Goal: Check status: Check status

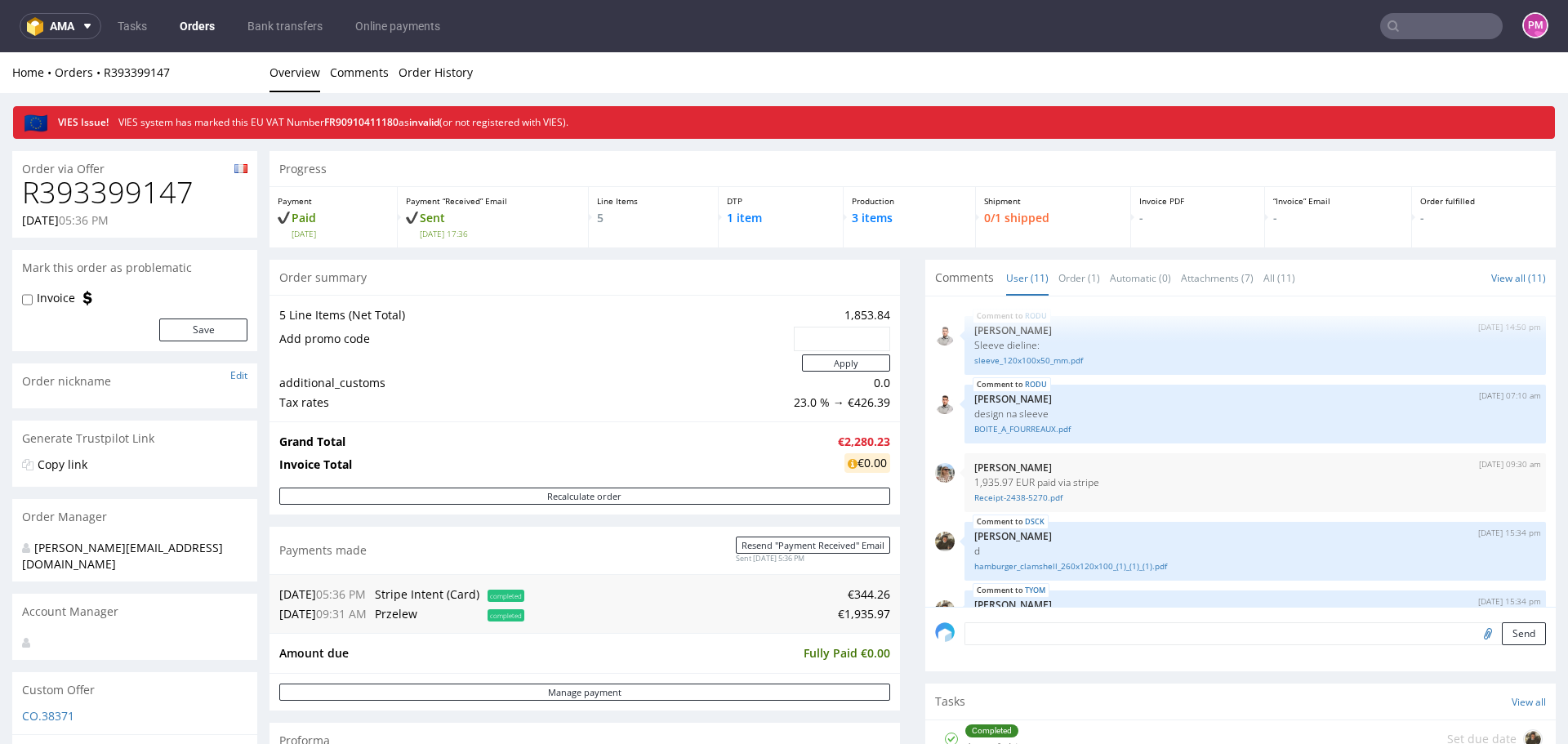
scroll to position [245, 0]
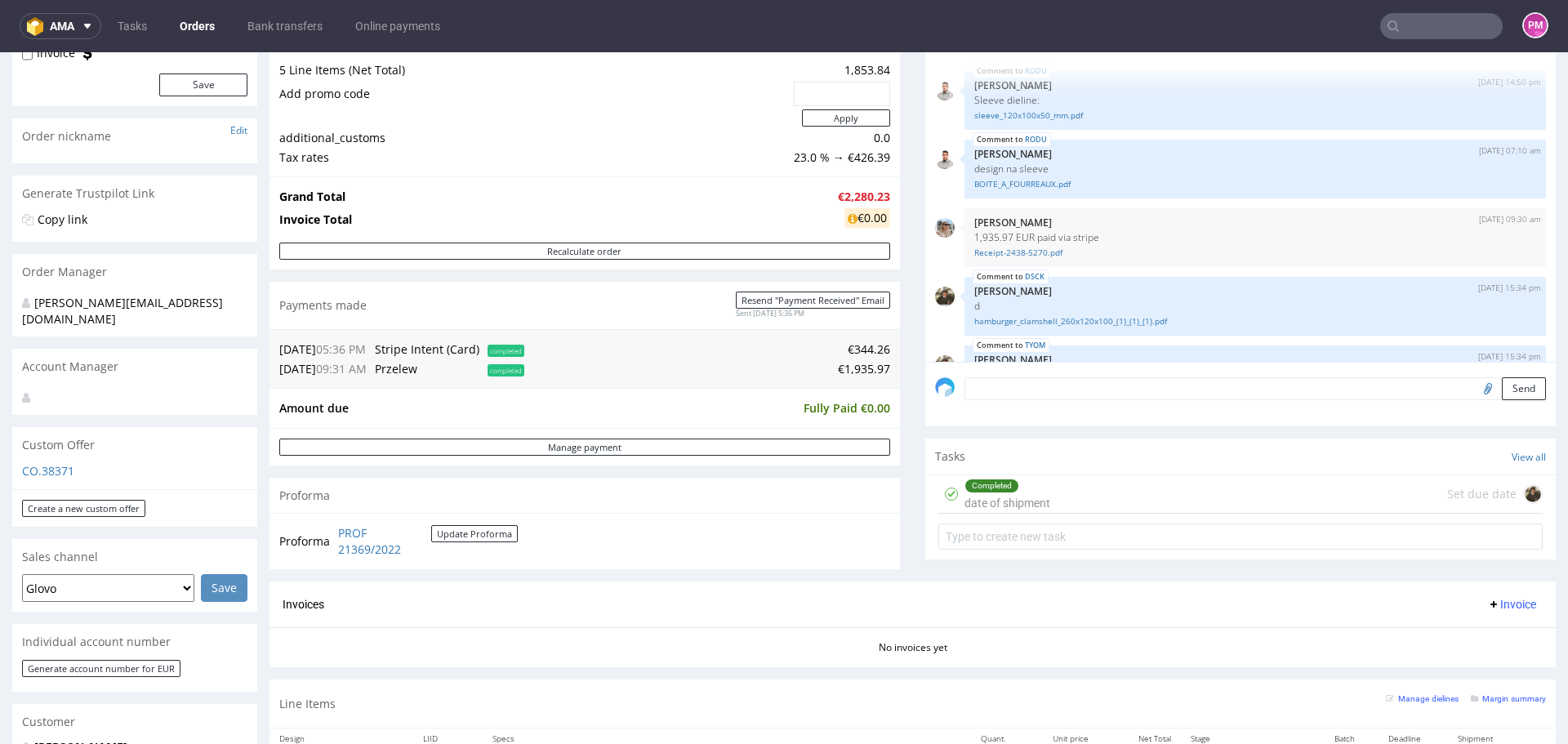
click at [1434, 32] on input "text" at bounding box center [1441, 26] width 122 height 26
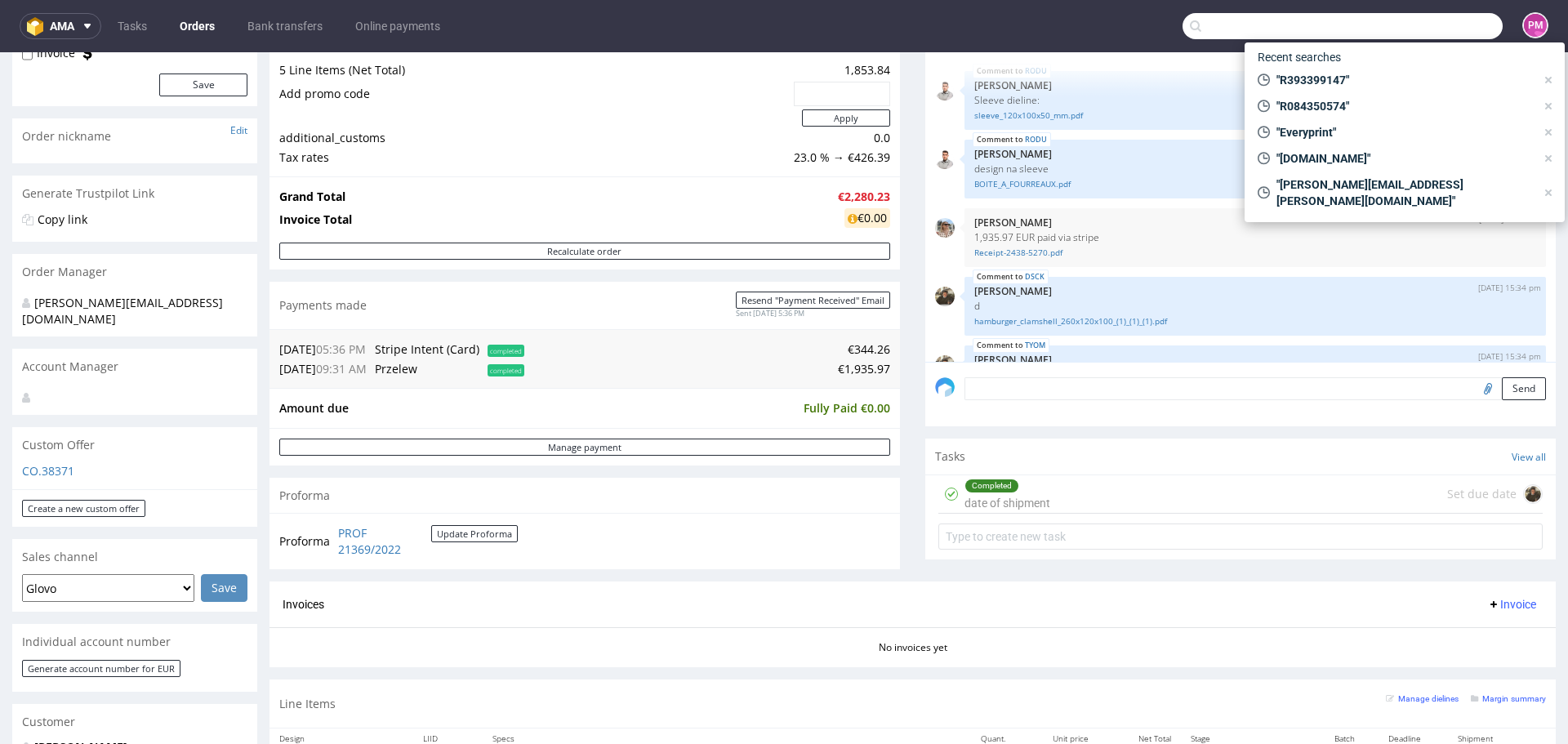
paste input "R682513451"
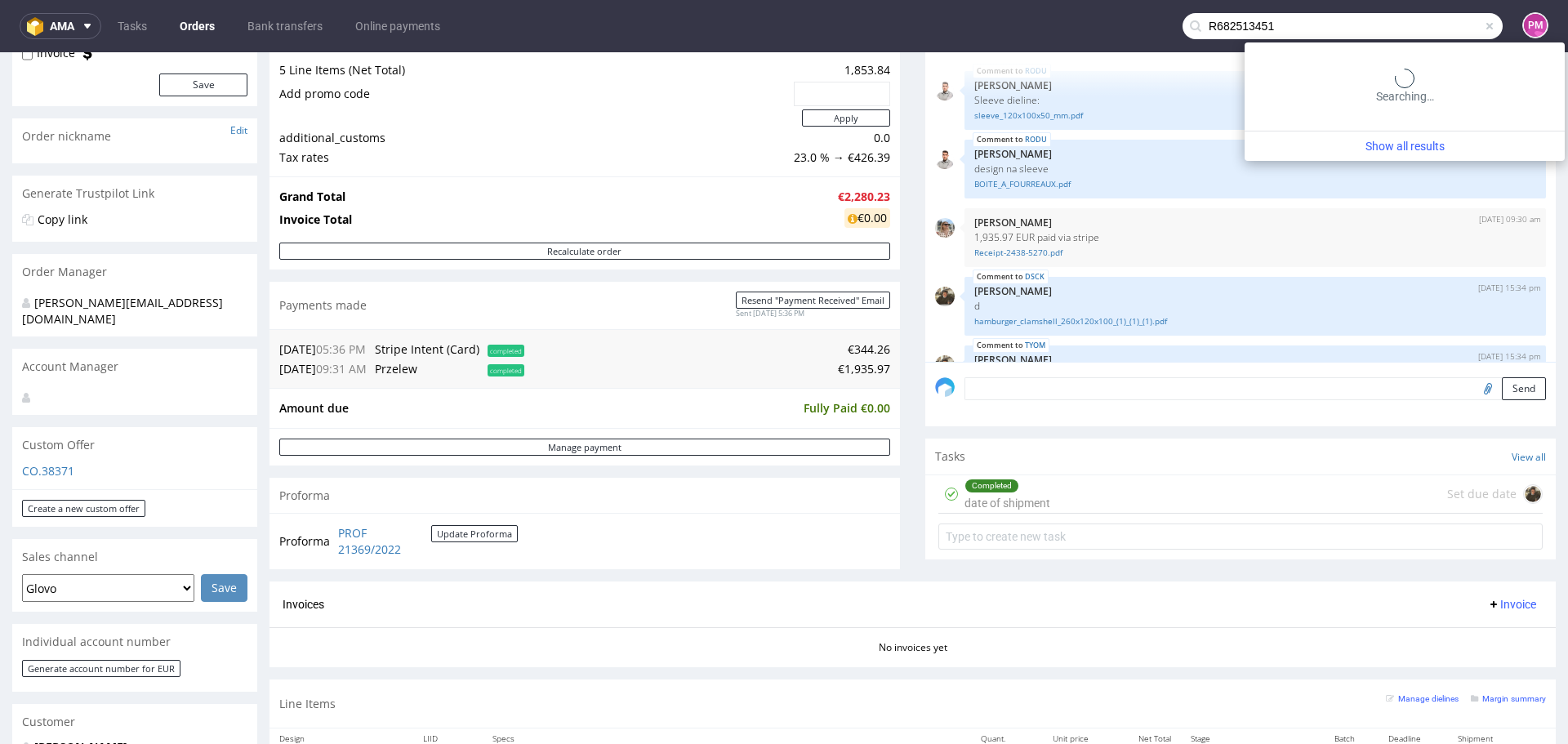
type input "R682513451"
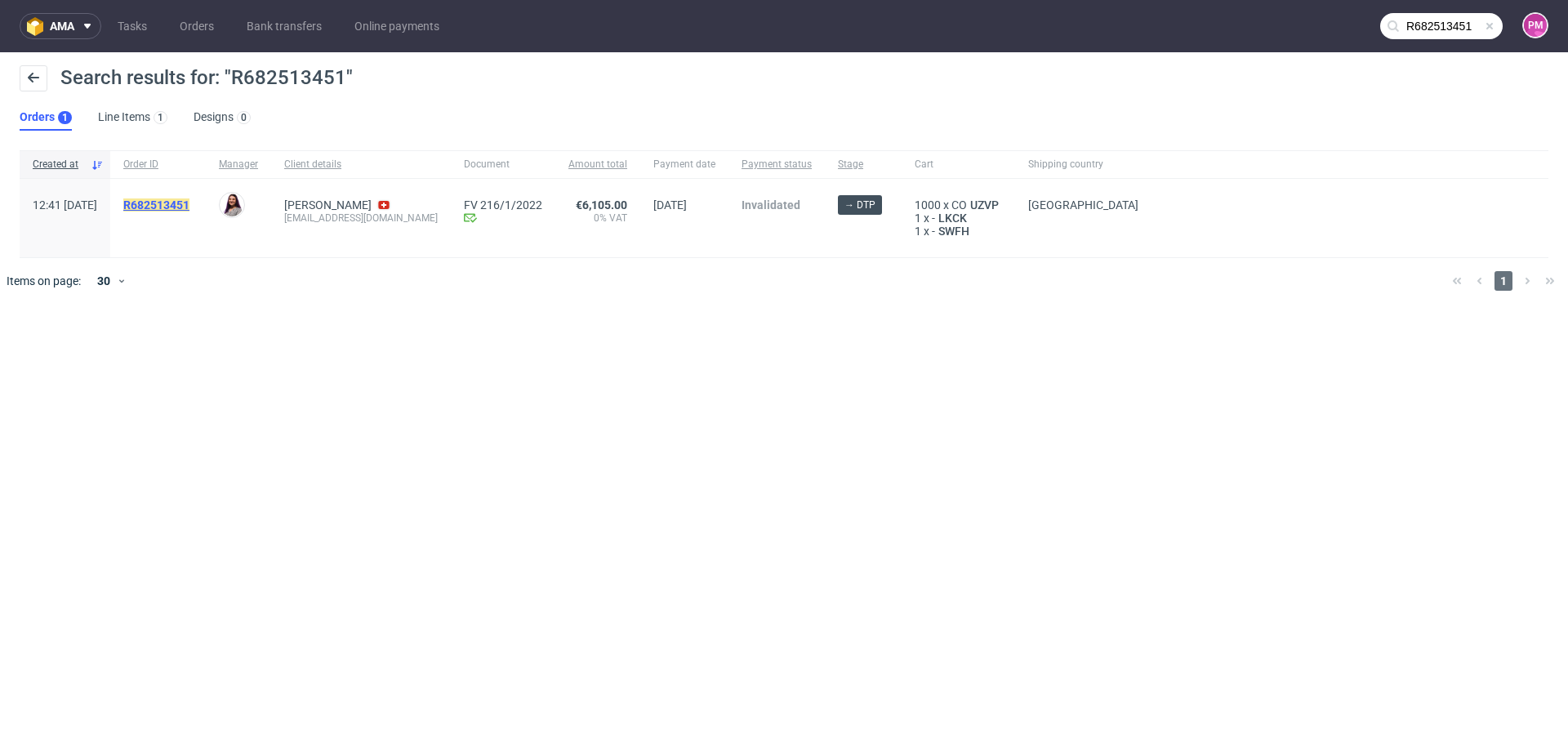
click at [190, 200] on mark "R682513451" at bounding box center [156, 205] width 66 height 13
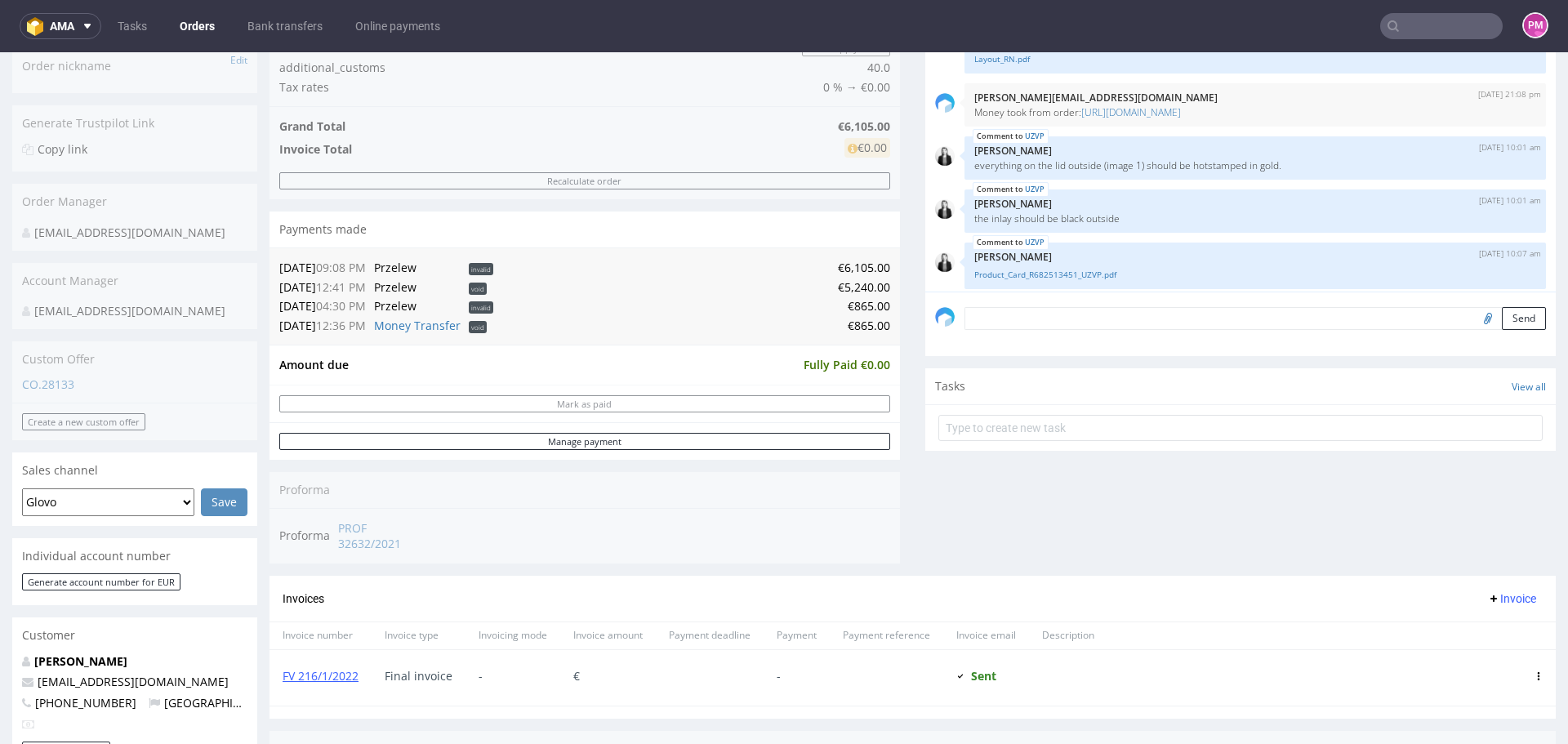
scroll to position [327, 0]
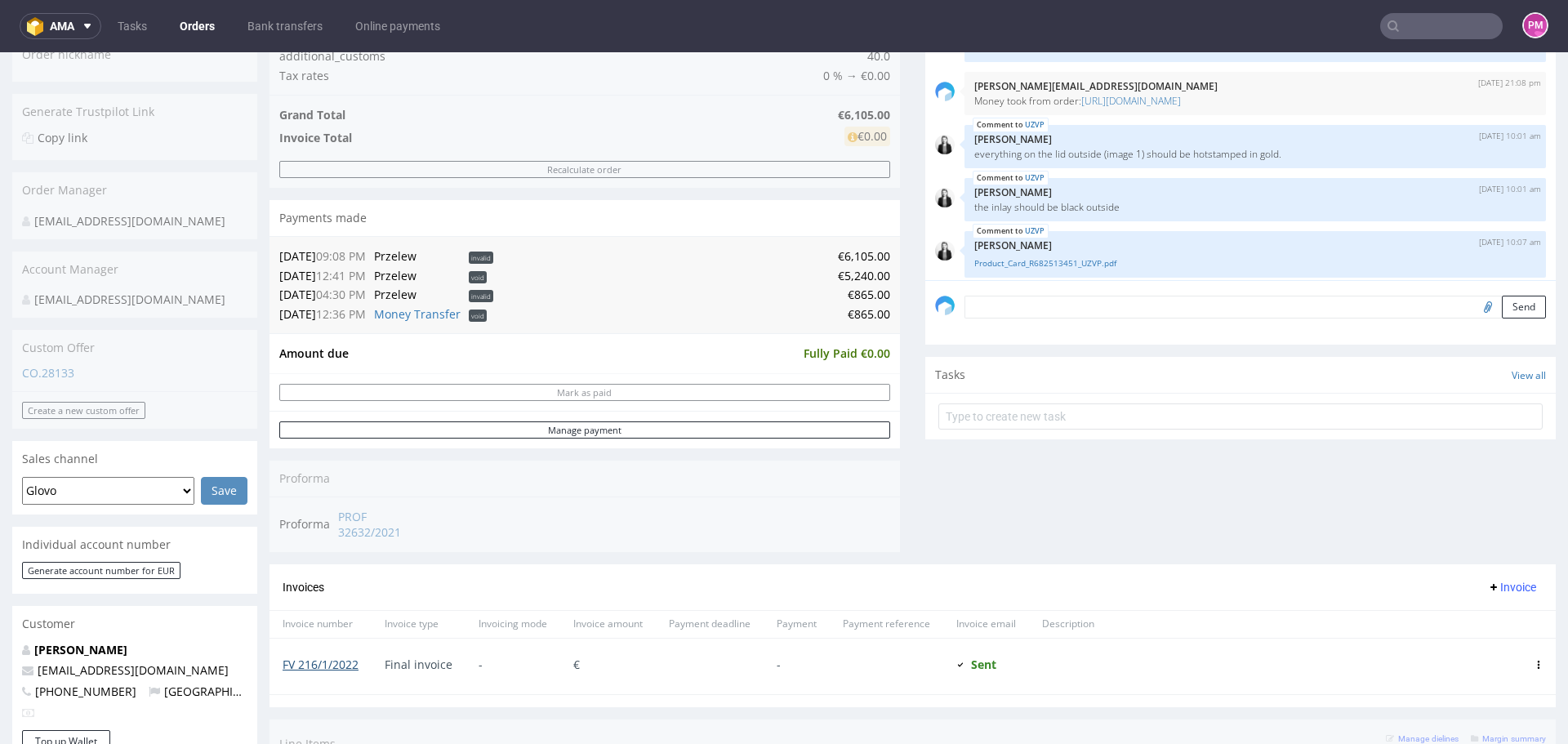
click at [321, 666] on link "FV 216/1/2022" at bounding box center [321, 664] width 76 height 16
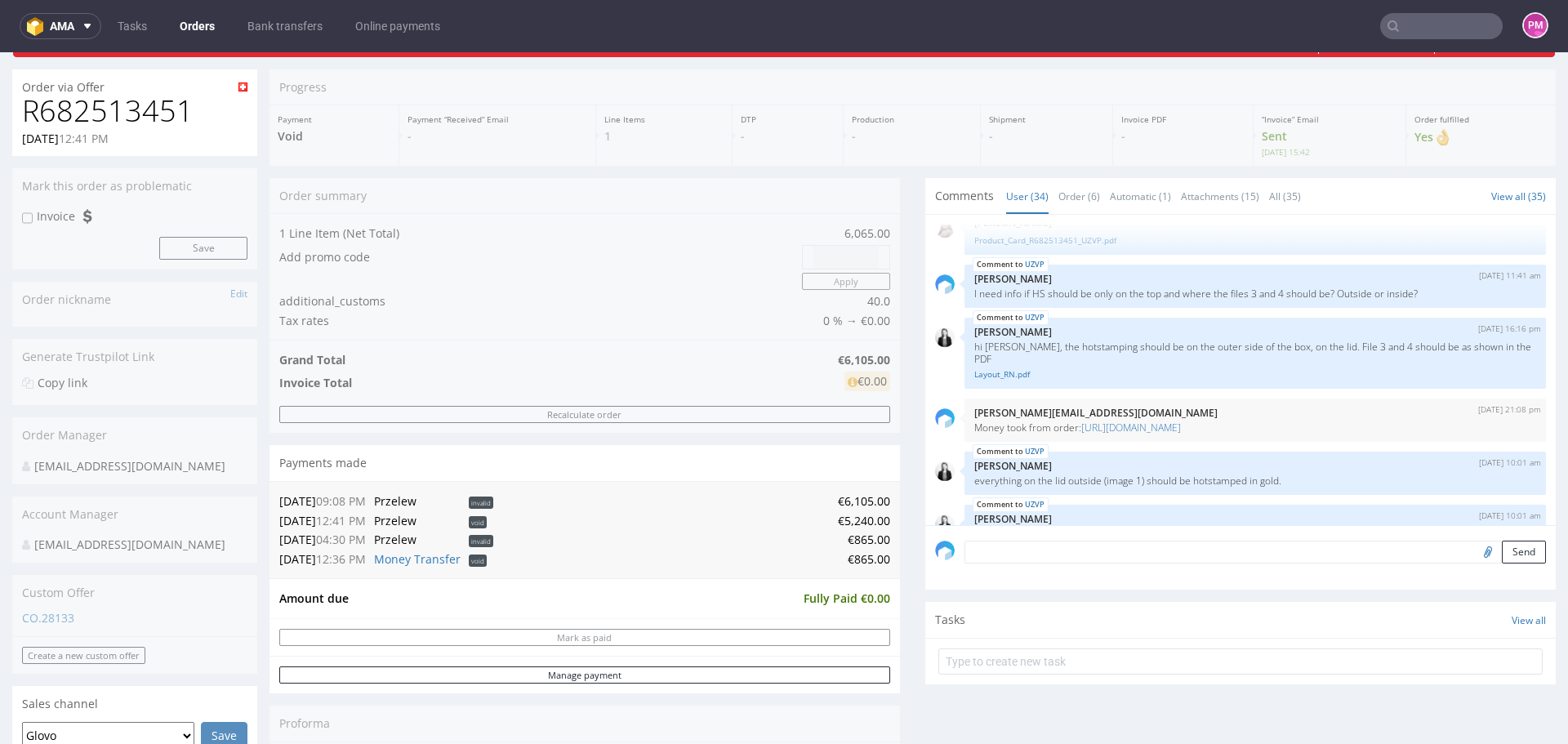
scroll to position [502, 0]
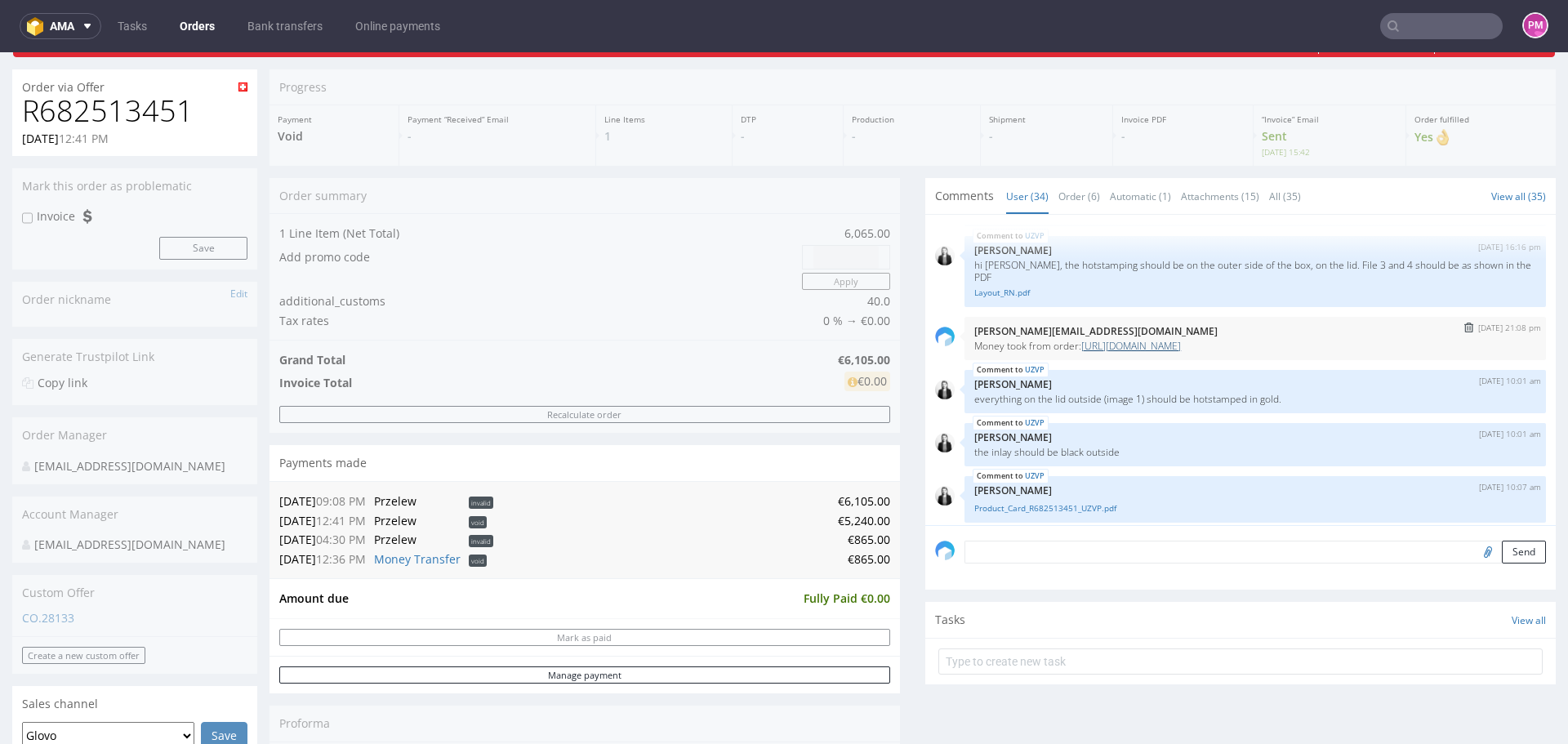
click at [1181, 343] on link "https://platform.packhelp.com/pma/orders/R536156610/edit" at bounding box center [1130, 346] width 99 height 14
click at [432, 559] on link "Money Transfer" at bounding box center [417, 559] width 87 height 16
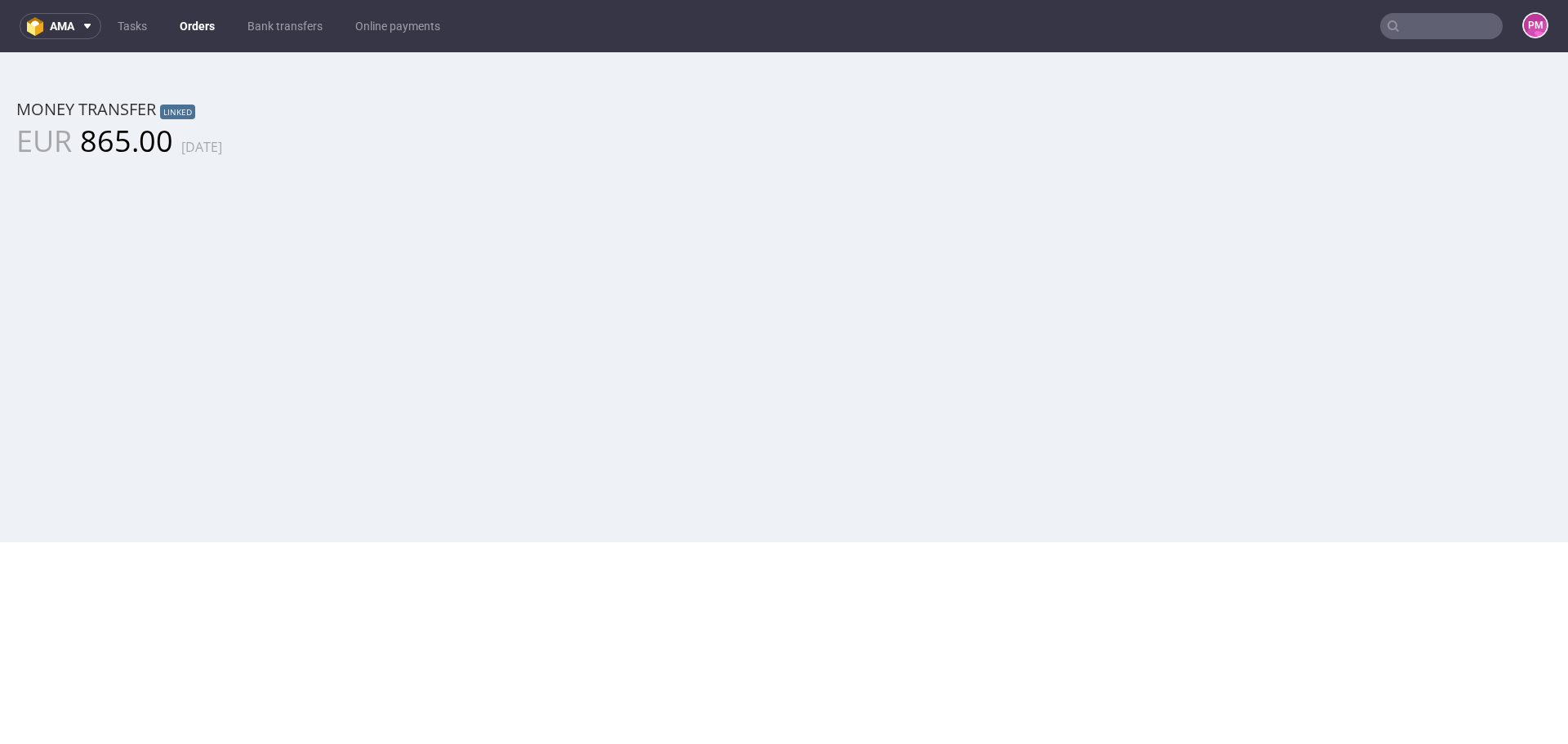
scroll to position [0, 0]
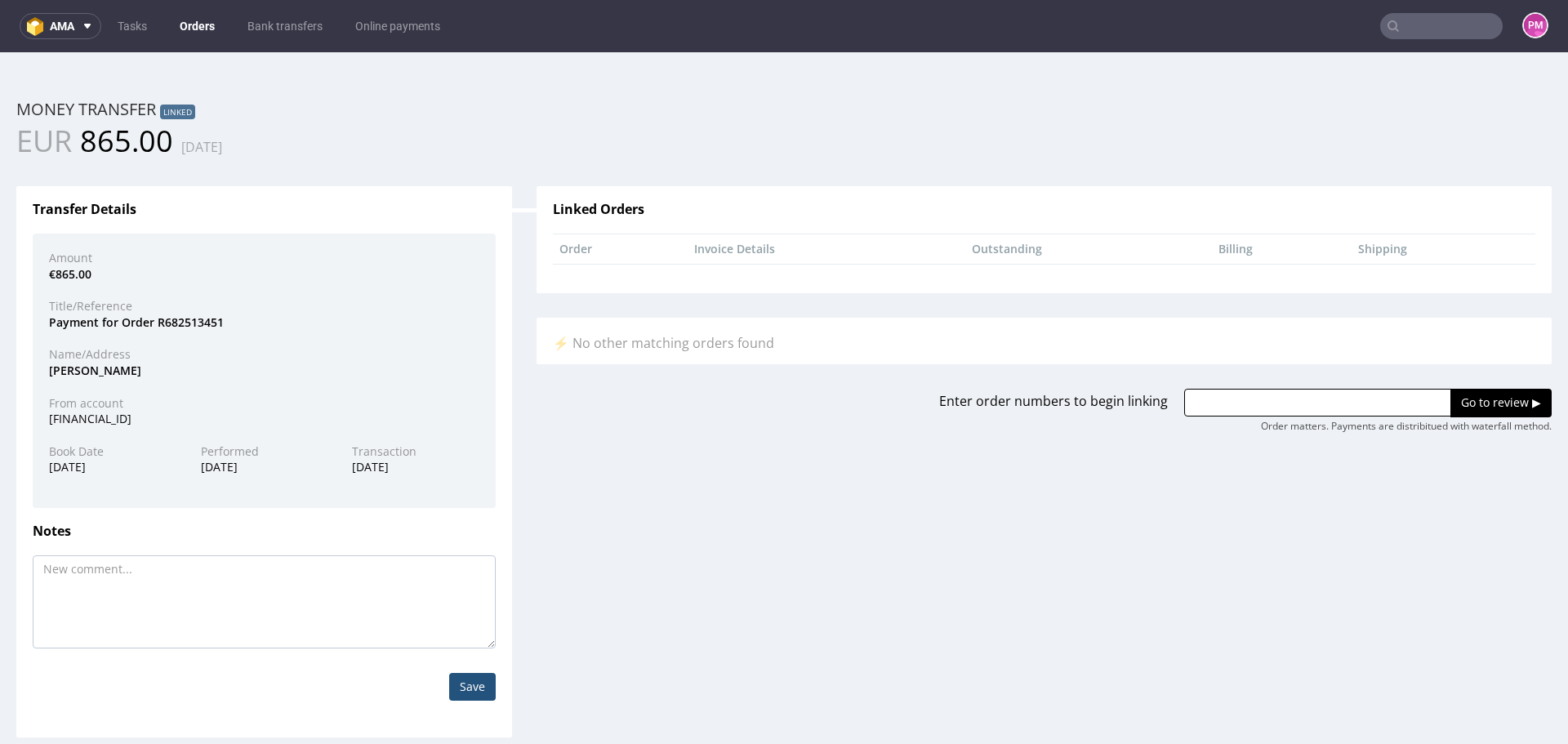
click at [1471, 33] on input "text" at bounding box center [1441, 26] width 122 height 26
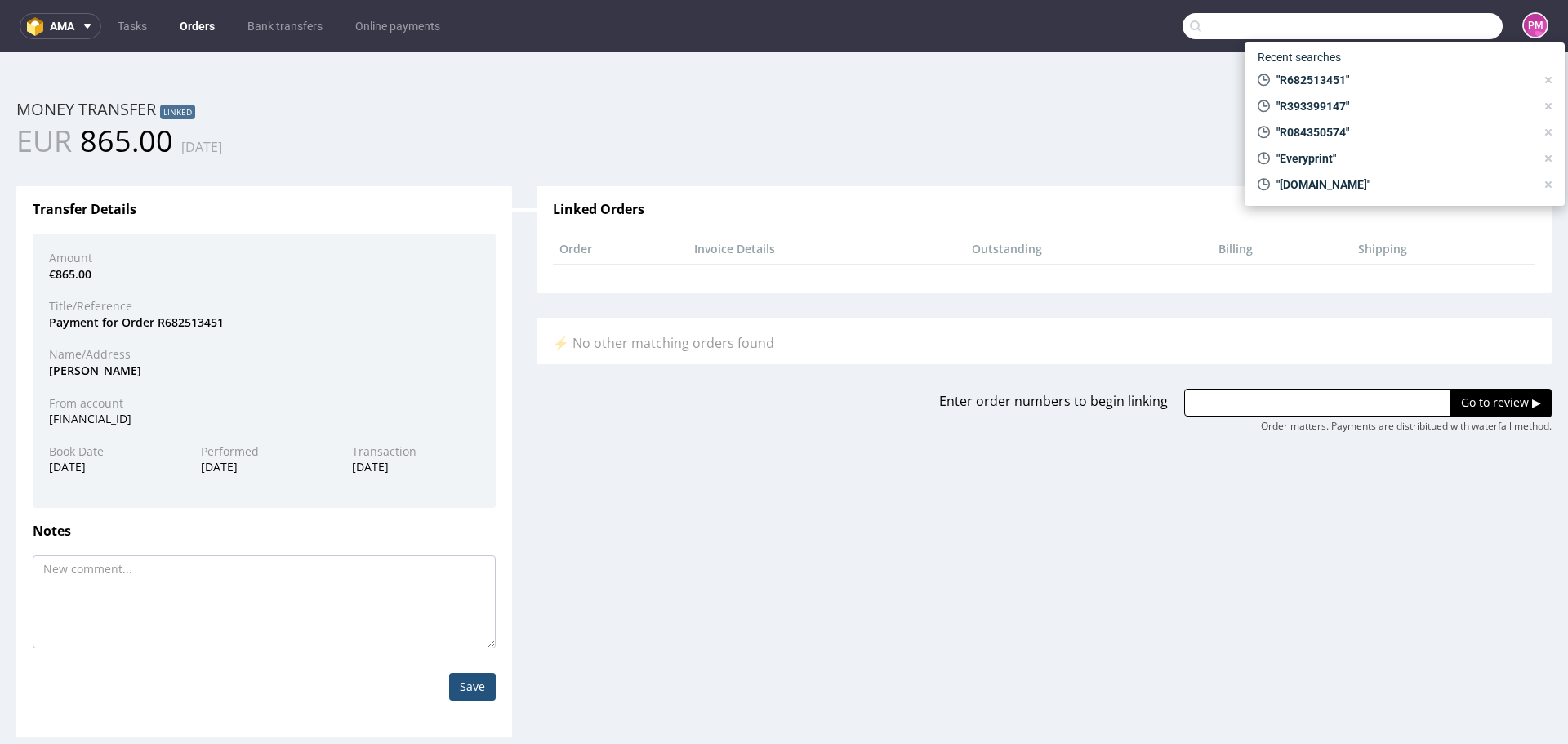
paste input "R166090368"
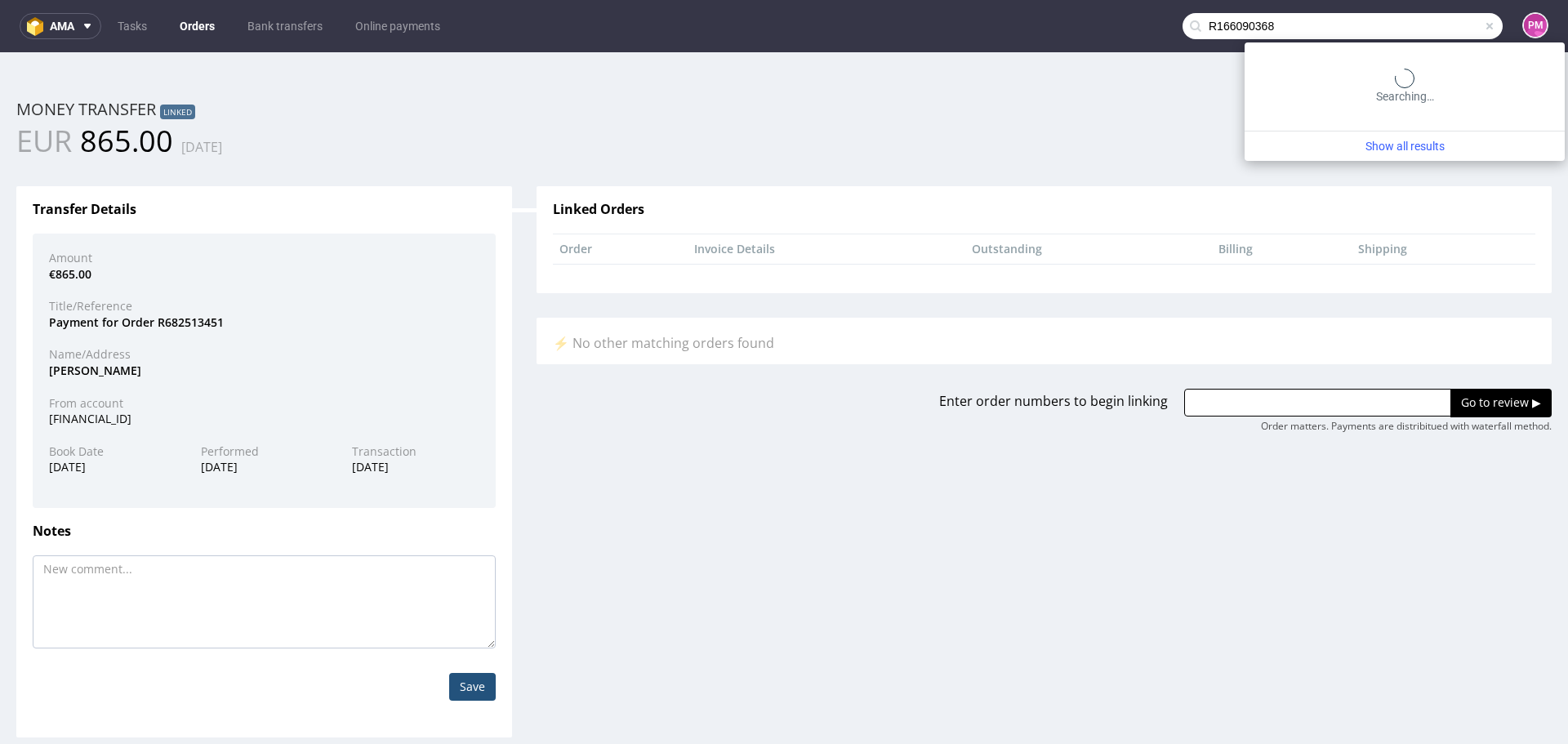
type input "R166090368"
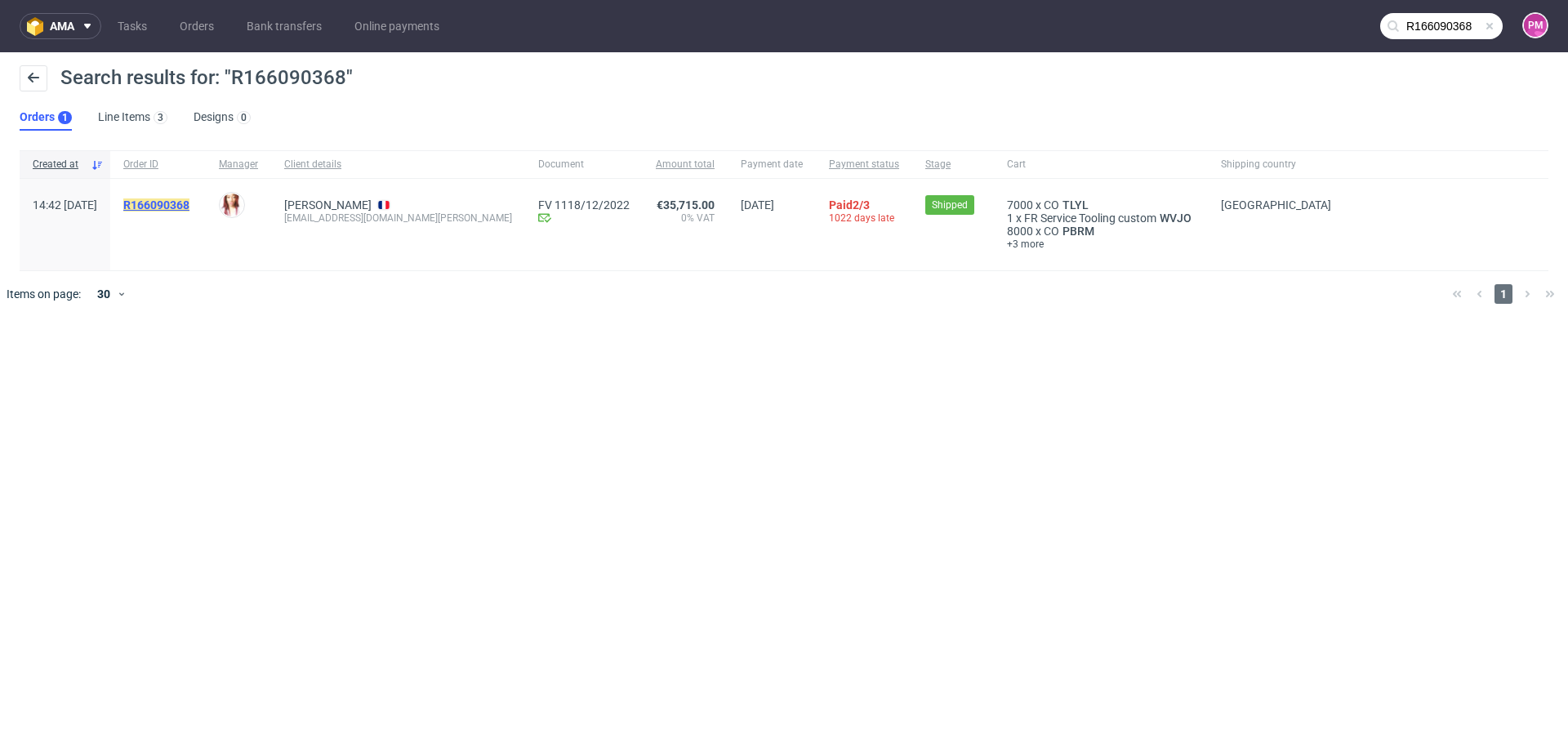
click at [190, 205] on mark "R166090368" at bounding box center [156, 205] width 66 height 13
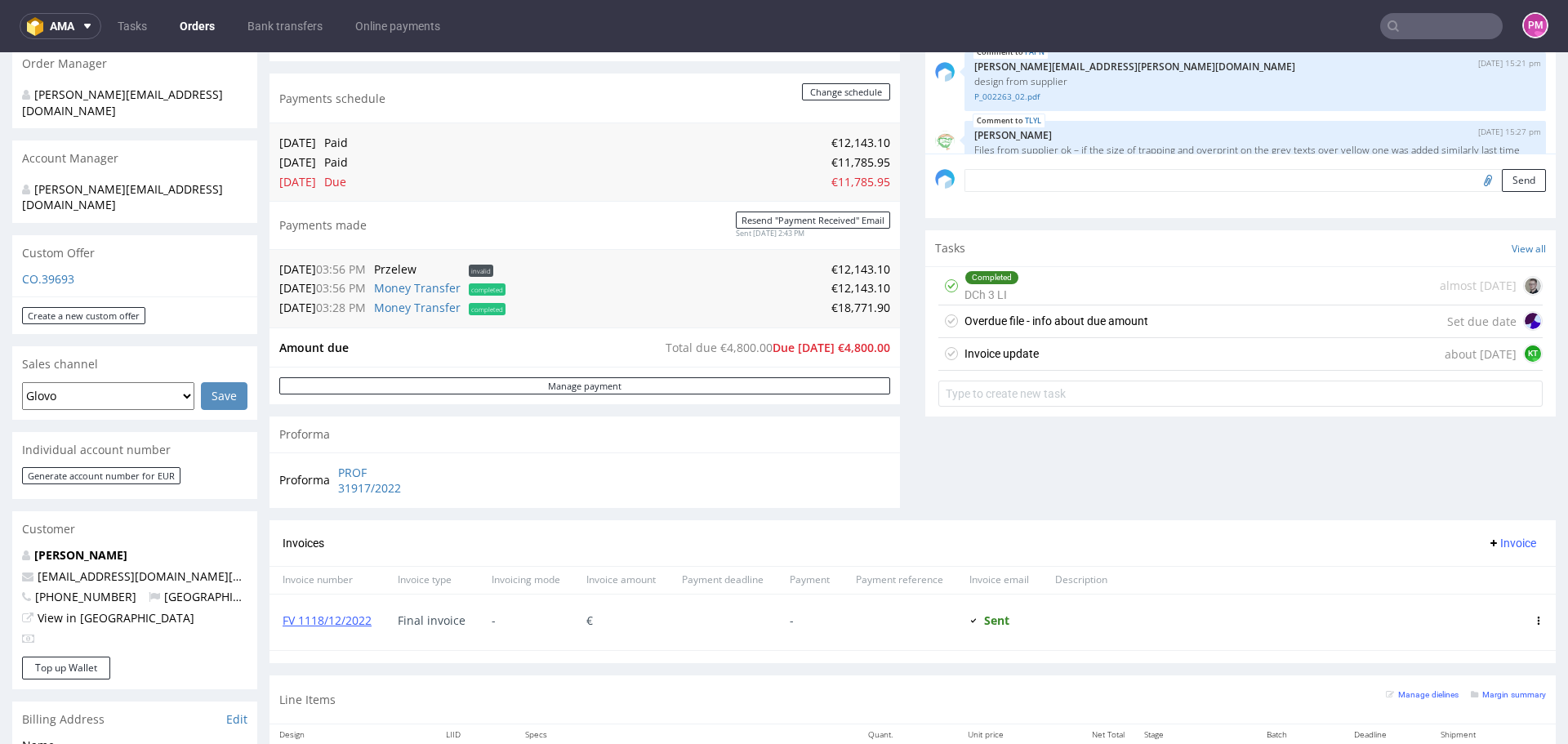
scroll to position [408, 0]
click at [313, 621] on link "FV 1118/12/2022" at bounding box center [327, 619] width 89 height 16
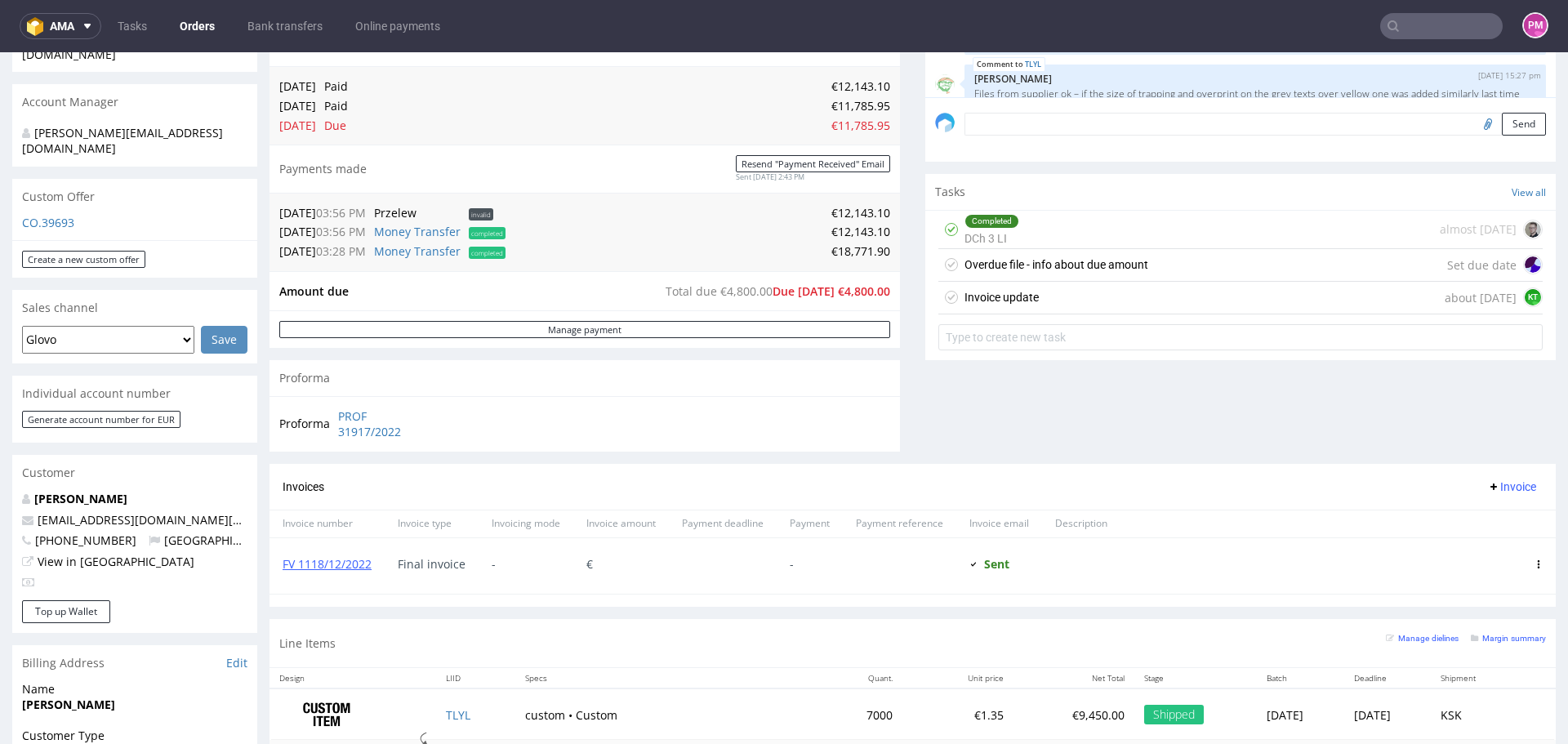
scroll to position [490, 0]
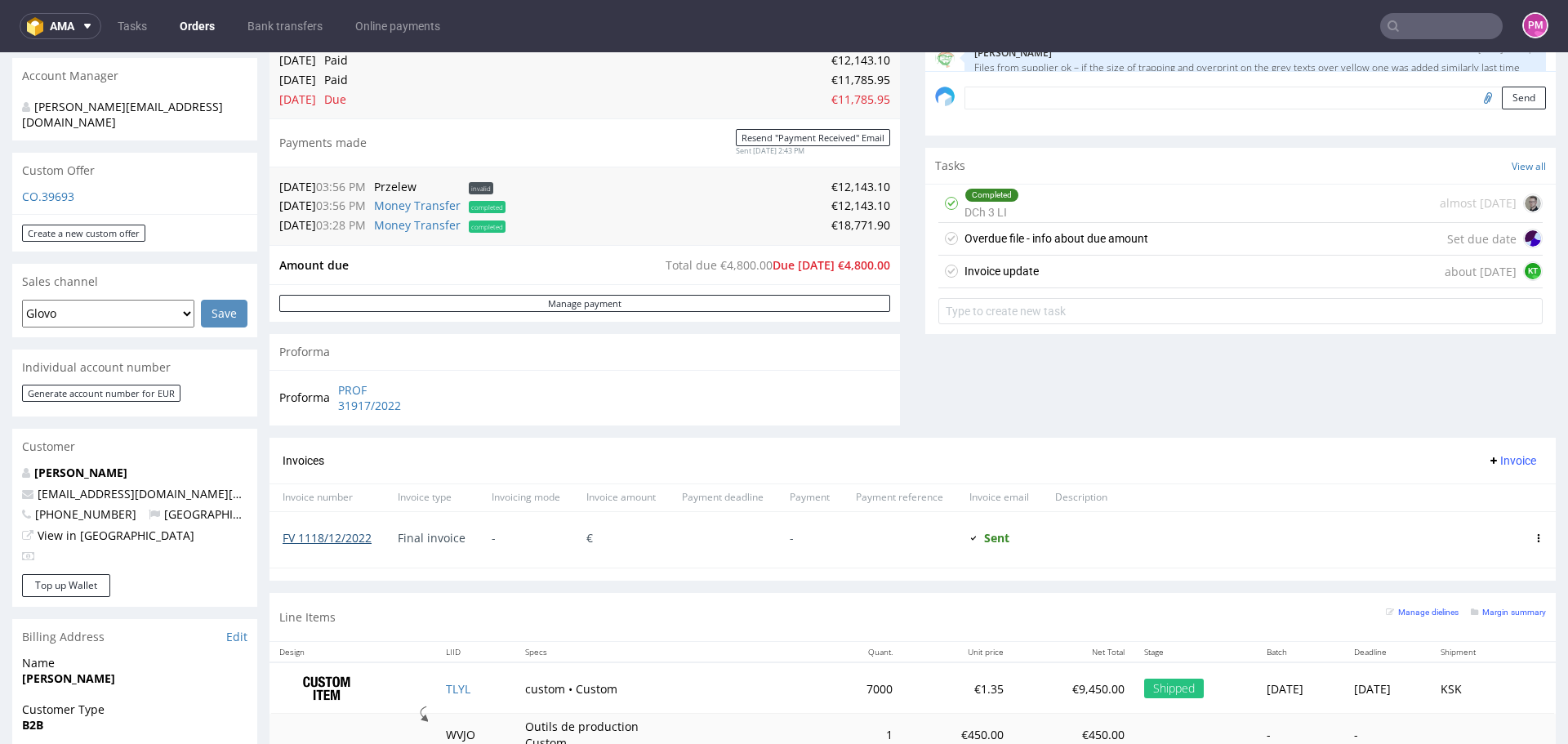
click at [353, 532] on link "FV 1118/12/2022" at bounding box center [327, 538] width 89 height 16
click at [407, 205] on link "Money Transfer" at bounding box center [417, 205] width 87 height 16
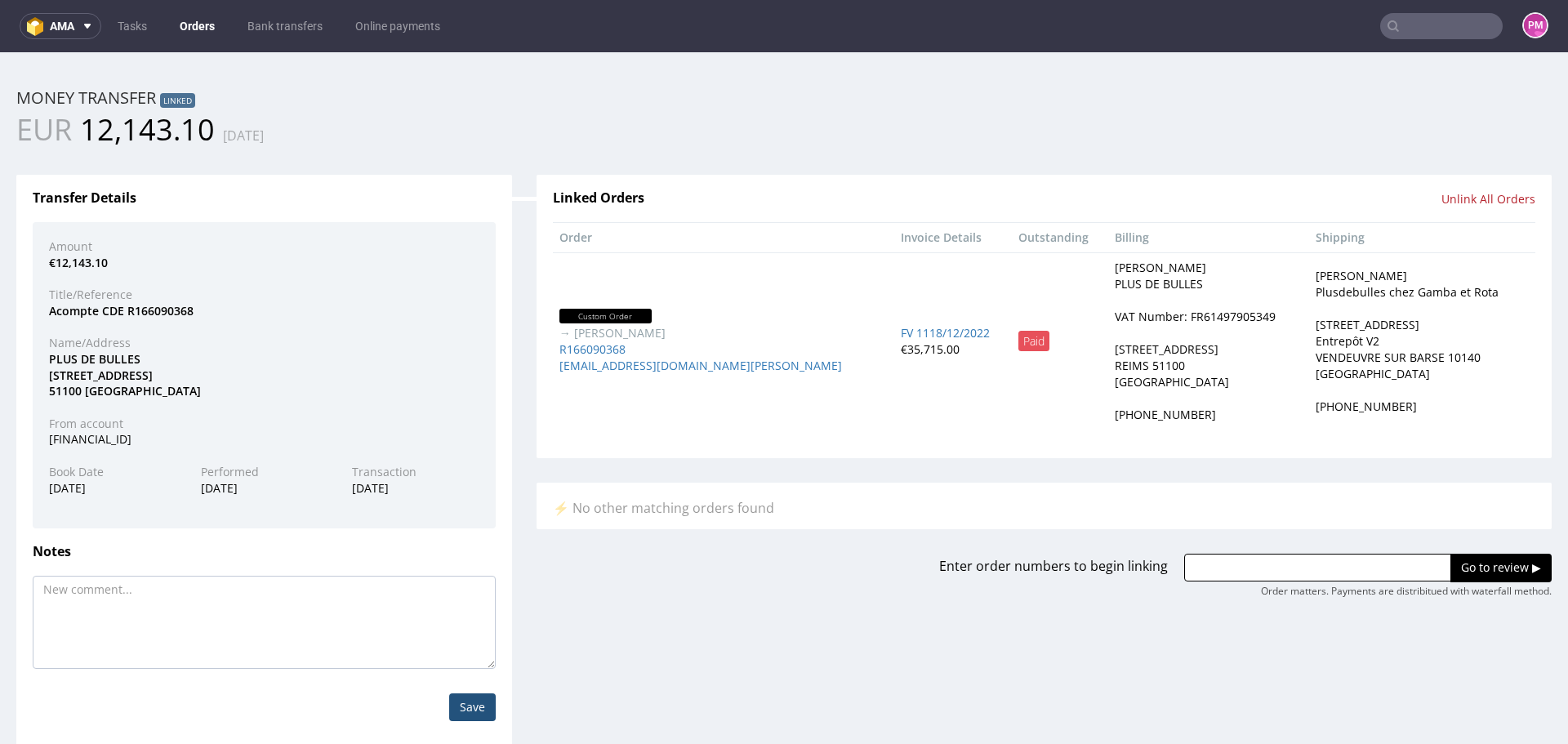
scroll to position [0, 0]
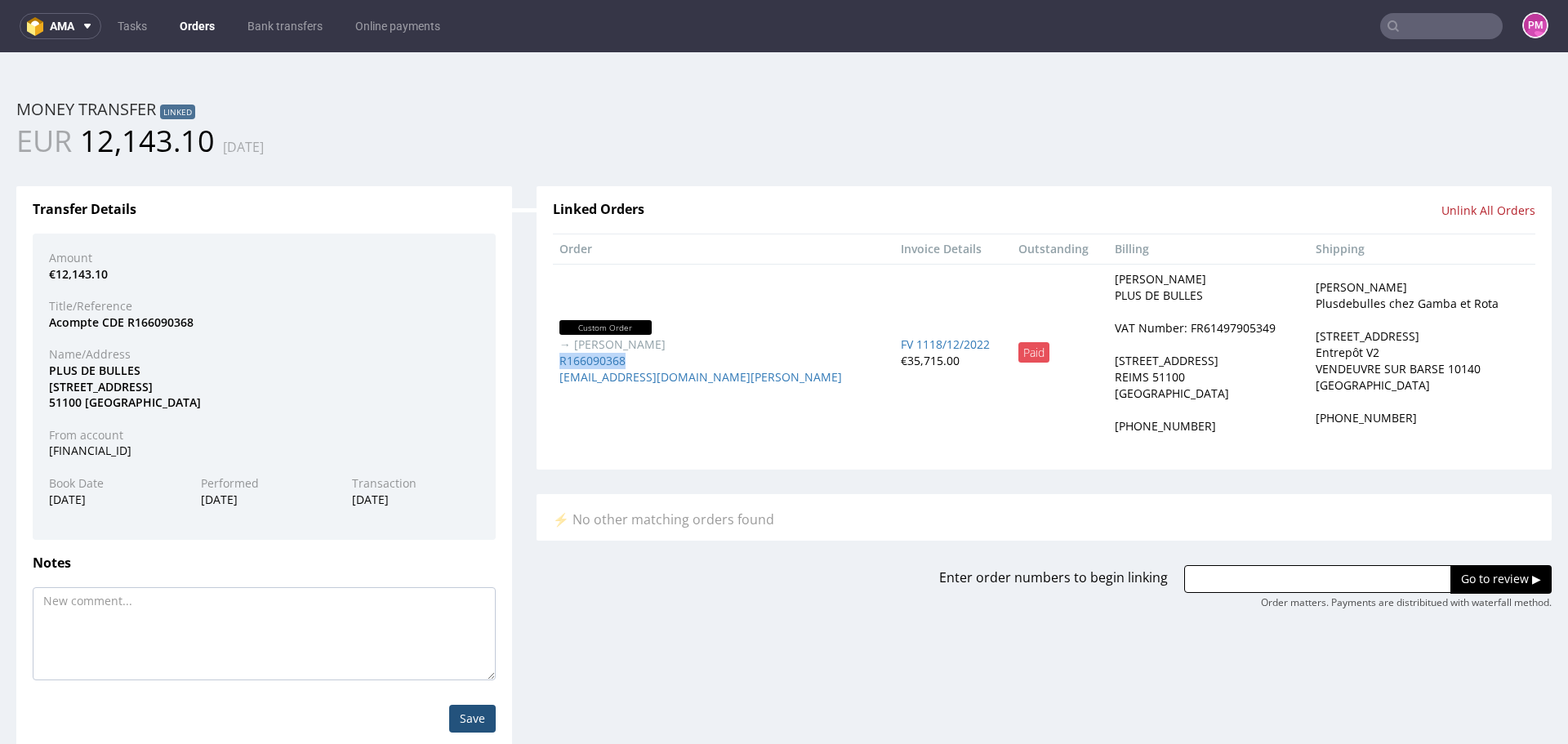
drag, startPoint x: 622, startPoint y: 360, endPoint x: 547, endPoint y: 367, distance: 75.3
click at [553, 363] on td "Custom Order → Benjamin CHERRIERE R166090368 bcherriere@plus-de-bulles.com" at bounding box center [723, 353] width 341 height 177
copy link "R166090368"
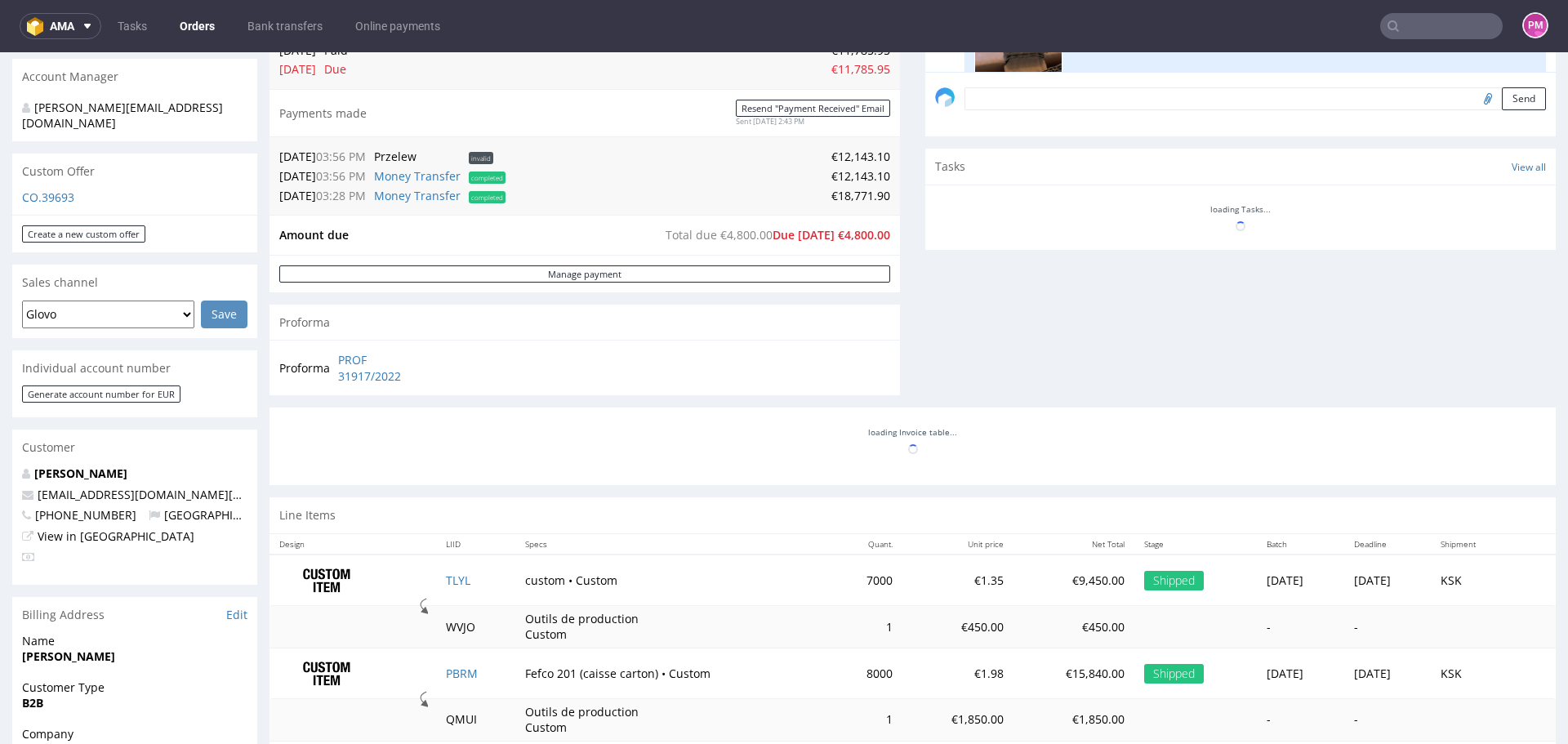
scroll to position [4716, 0]
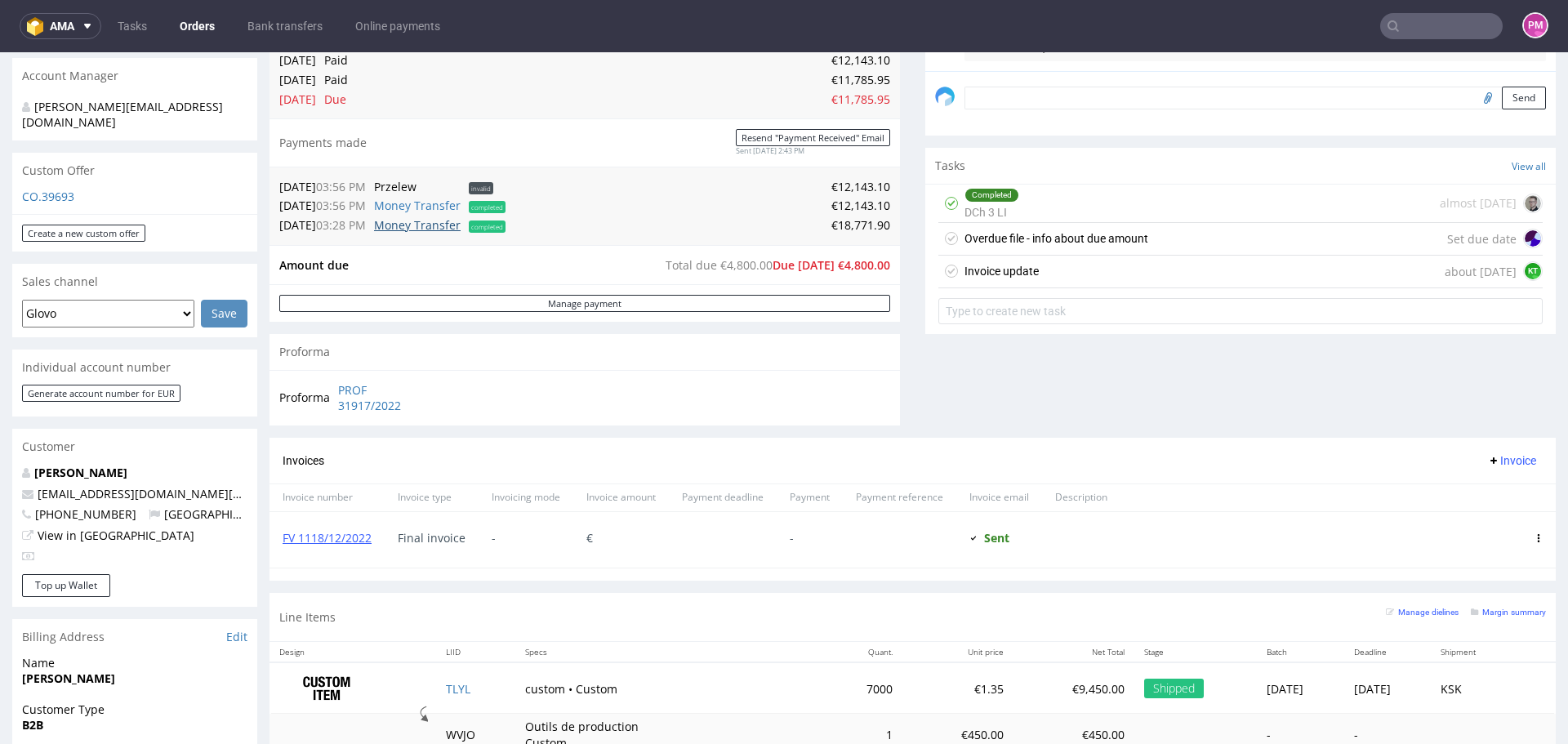
click at [423, 224] on link "Money Transfer" at bounding box center [417, 225] width 87 height 16
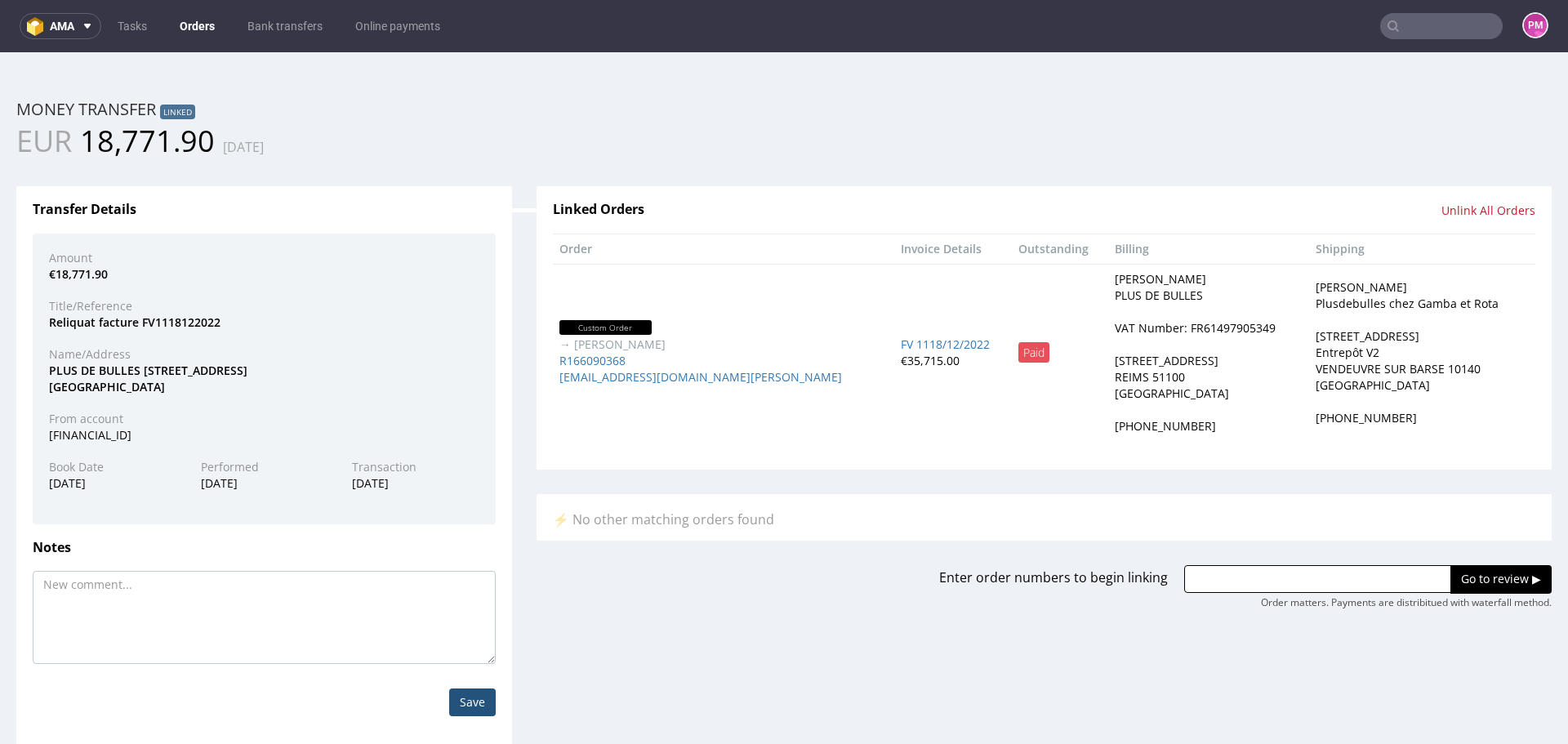
scroll to position [0, 0]
click at [1394, 33] on input "text" at bounding box center [1441, 26] width 122 height 26
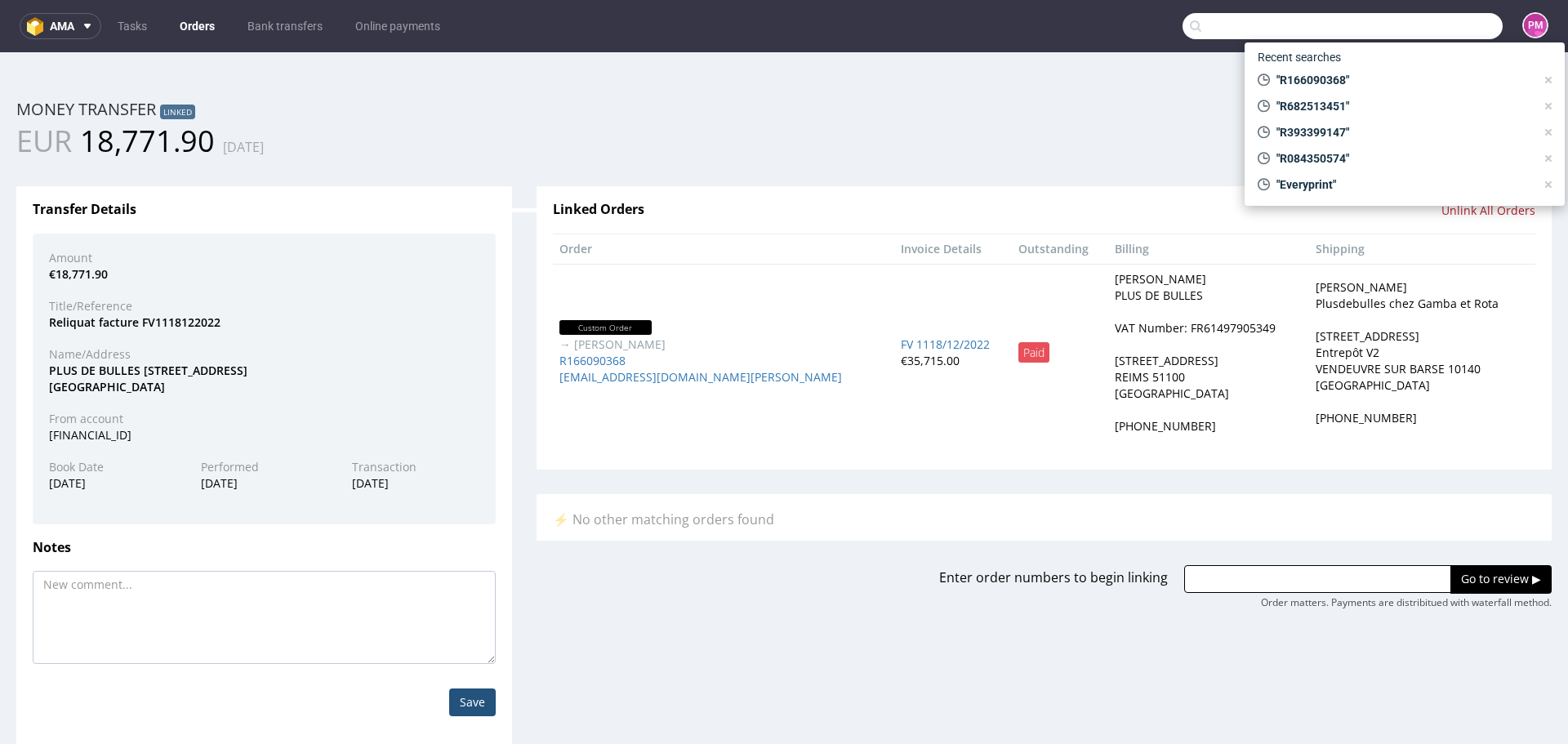
paste input "R300090262"
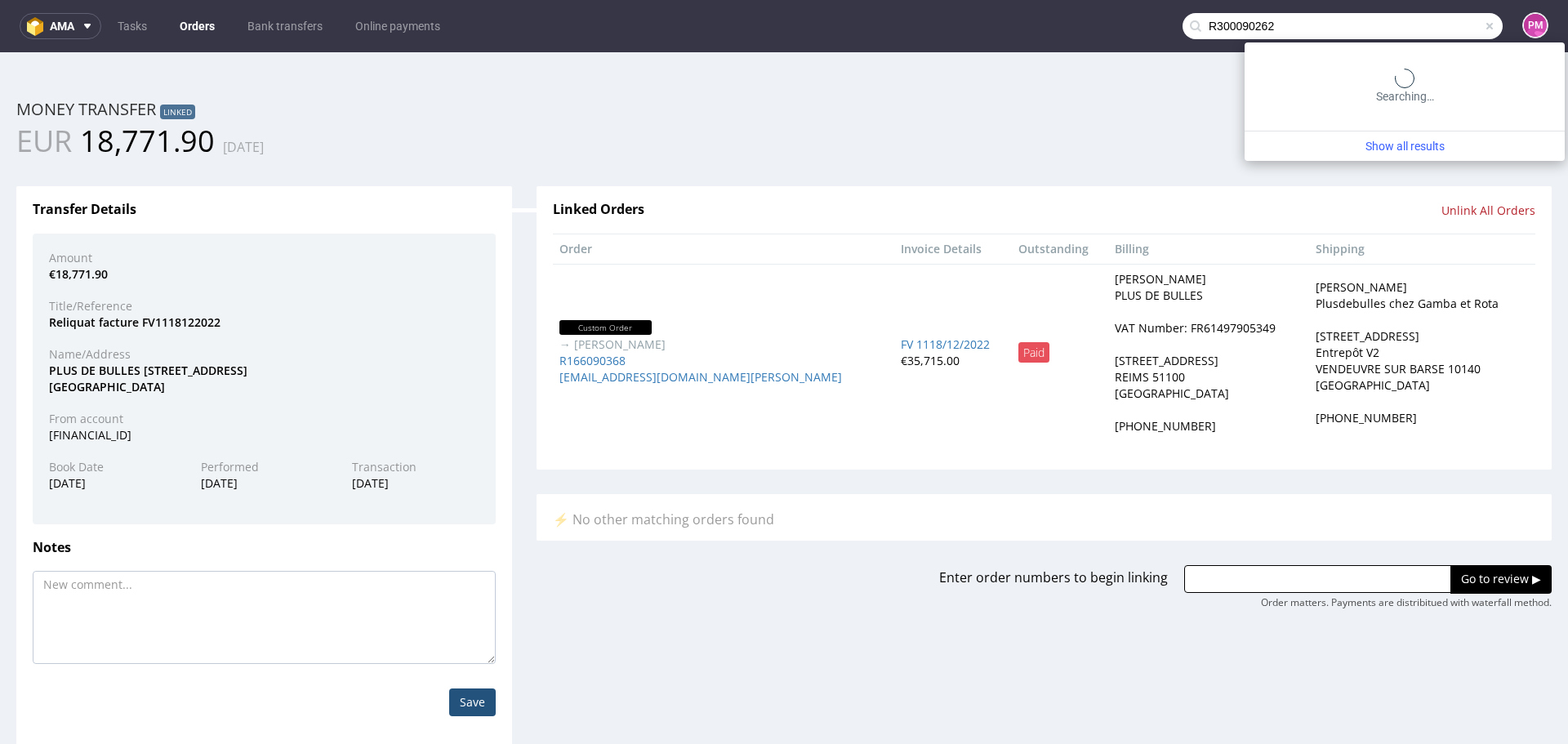
type input "R300090262"
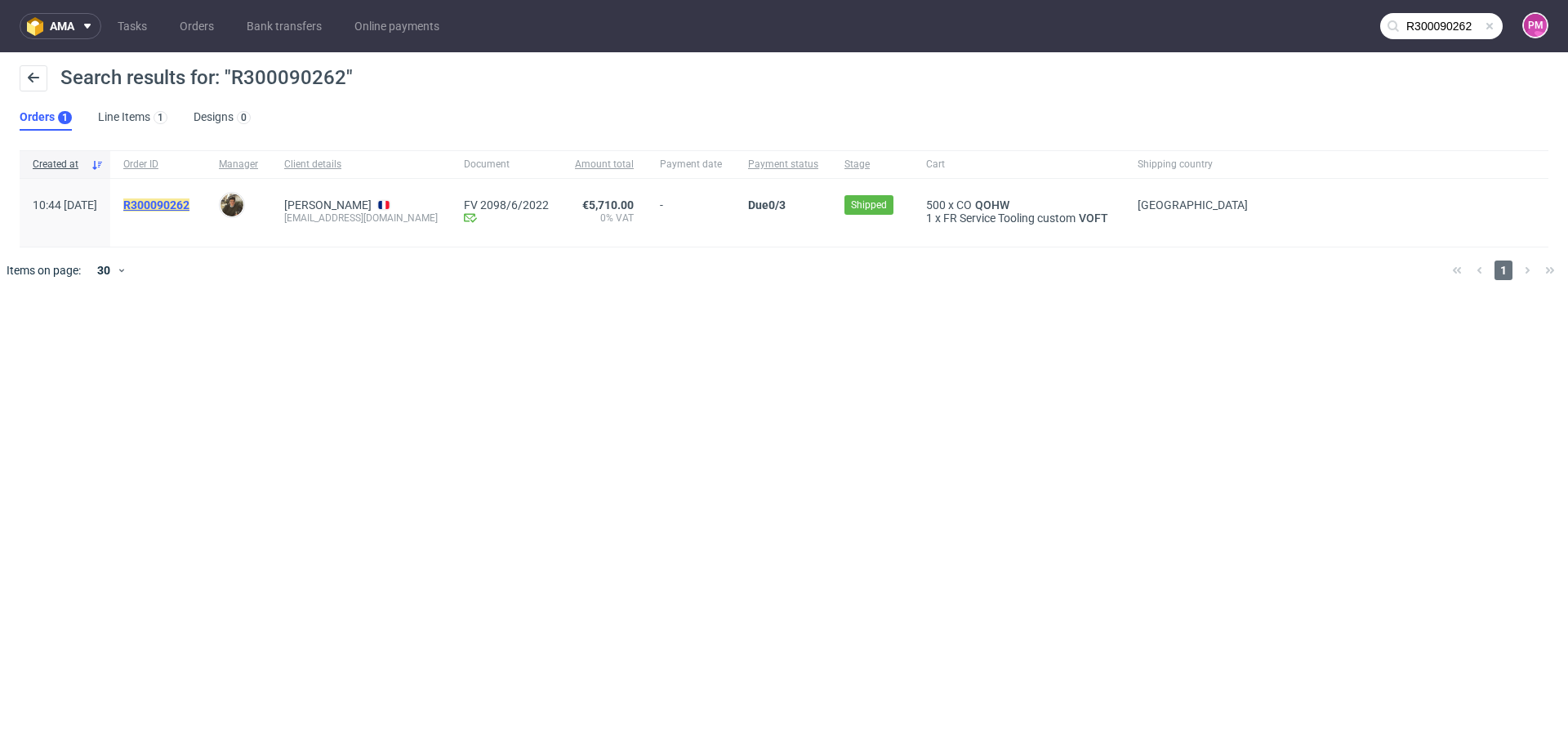
click at [190, 205] on mark "R300090262" at bounding box center [156, 205] width 66 height 13
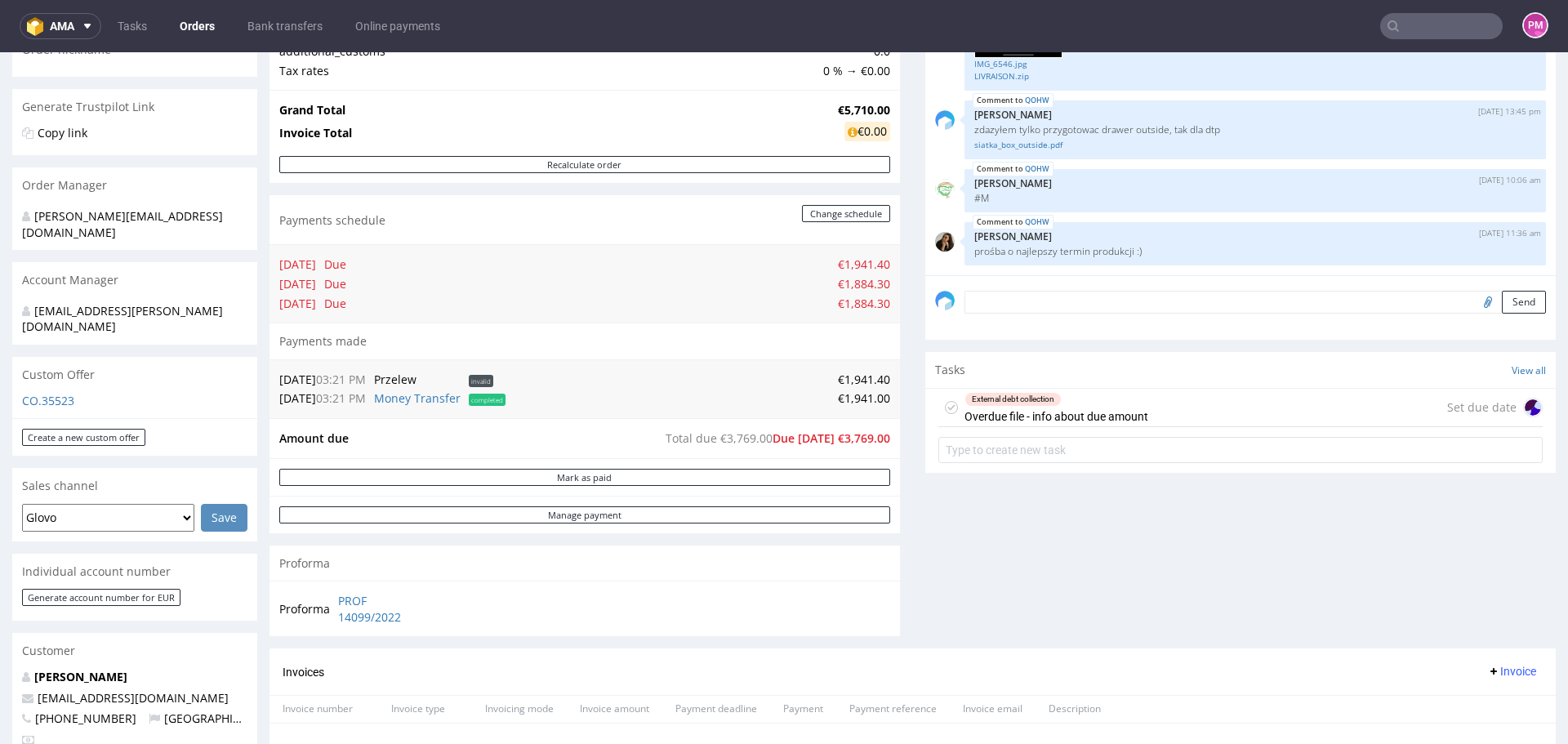
scroll to position [327, 0]
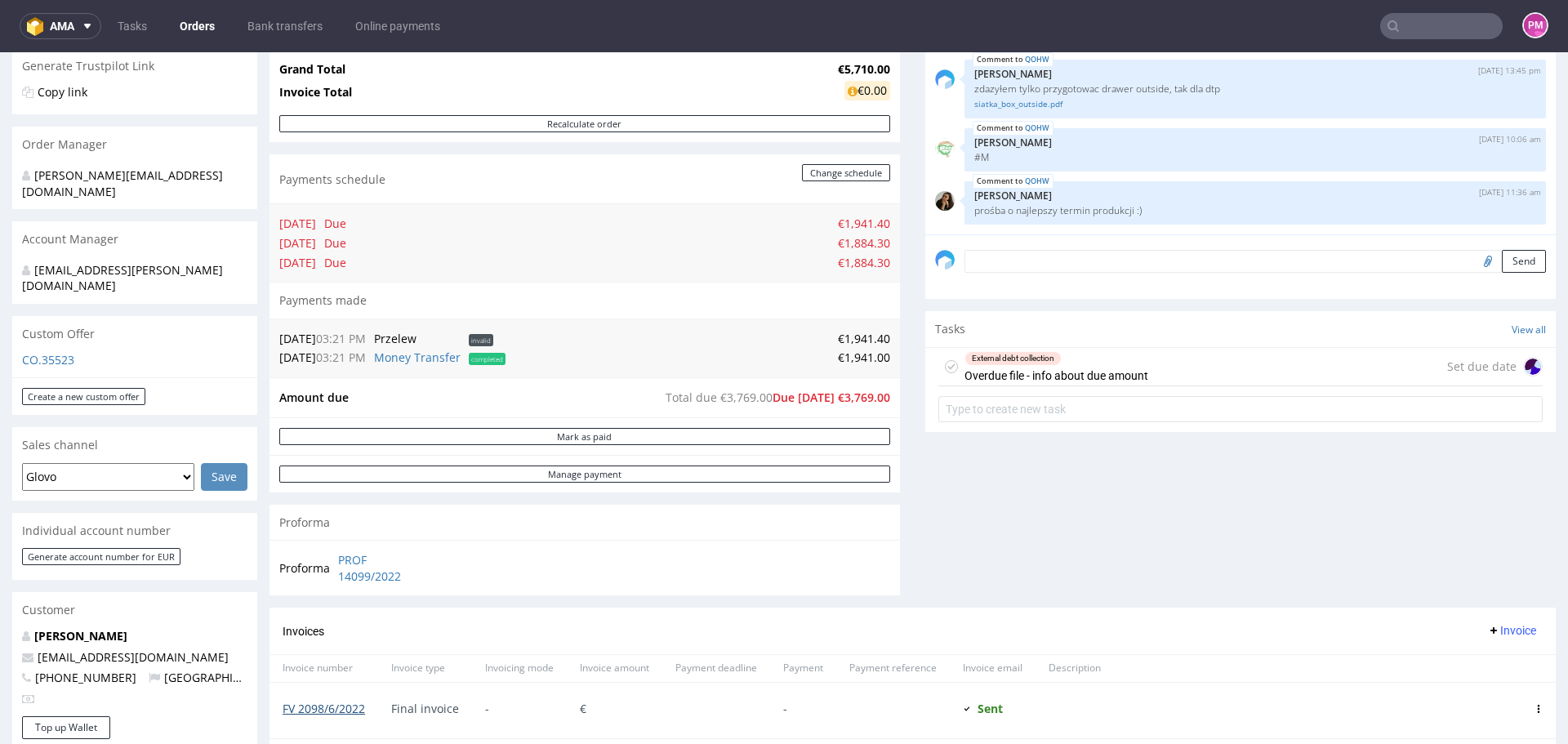
click at [323, 709] on link "FV 2098/6/2022" at bounding box center [323, 709] width 82 height 16
click at [413, 357] on link "Money Transfer" at bounding box center [417, 358] width 87 height 16
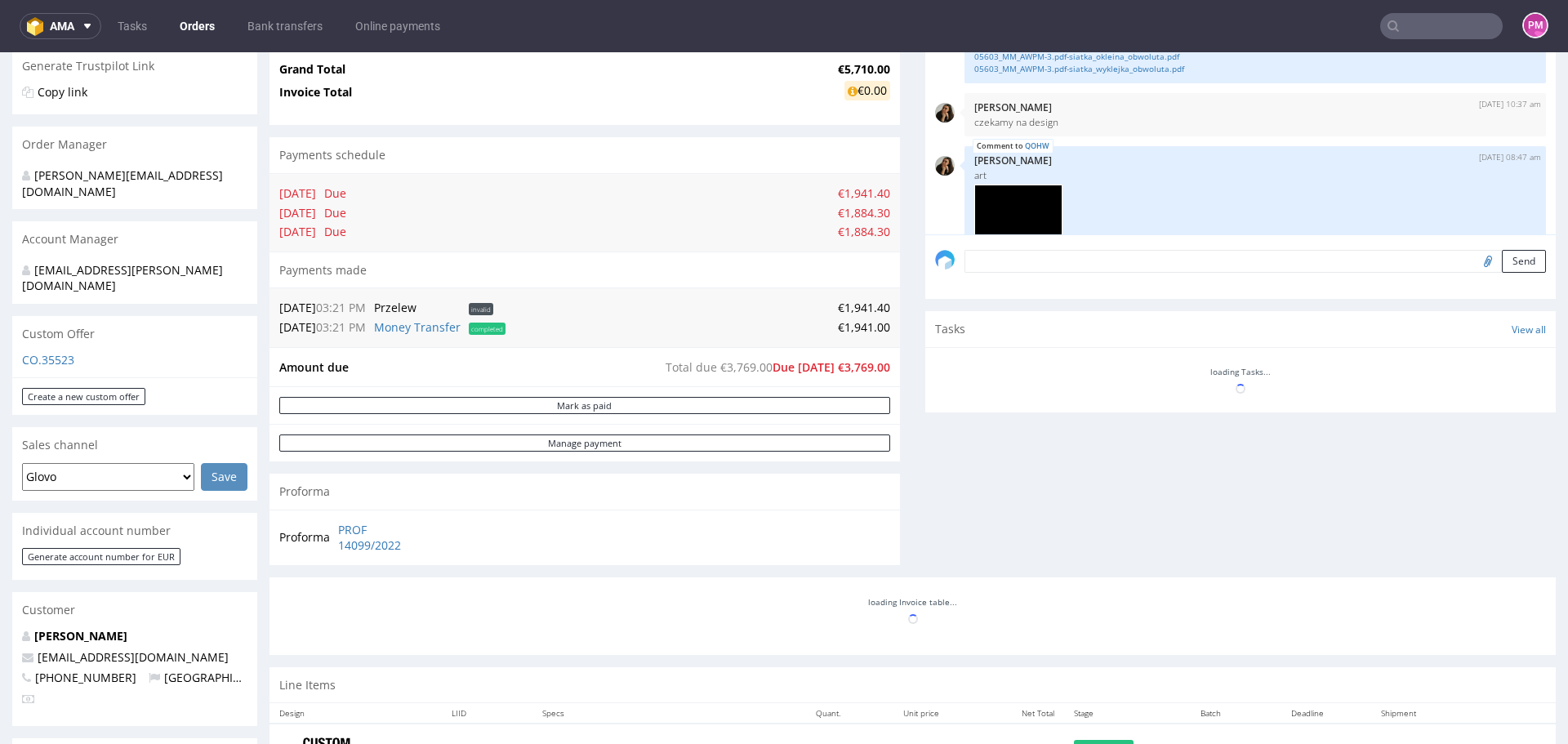
scroll to position [356, 0]
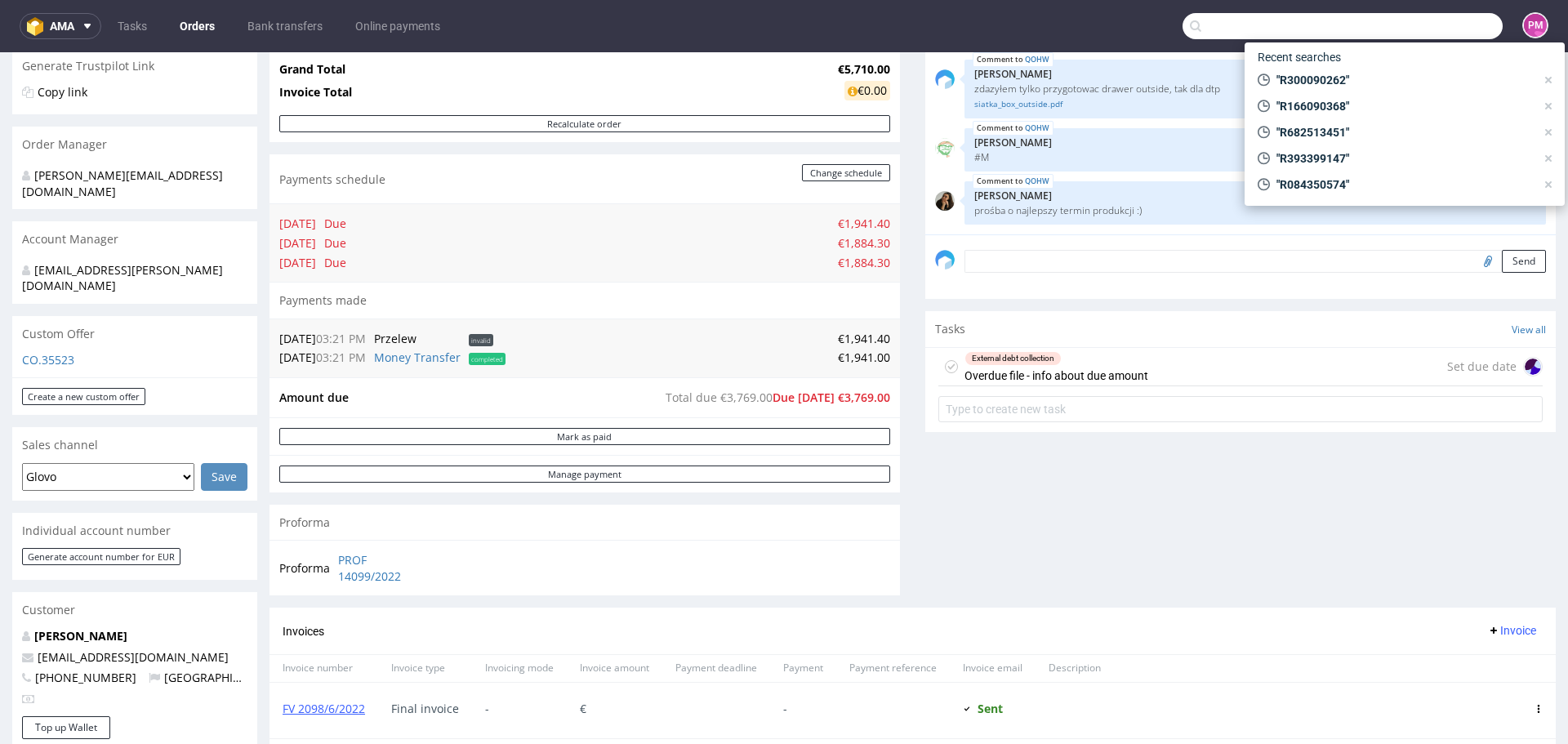
click at [1404, 21] on input "text" at bounding box center [1342, 26] width 320 height 26
paste input "R589852840"
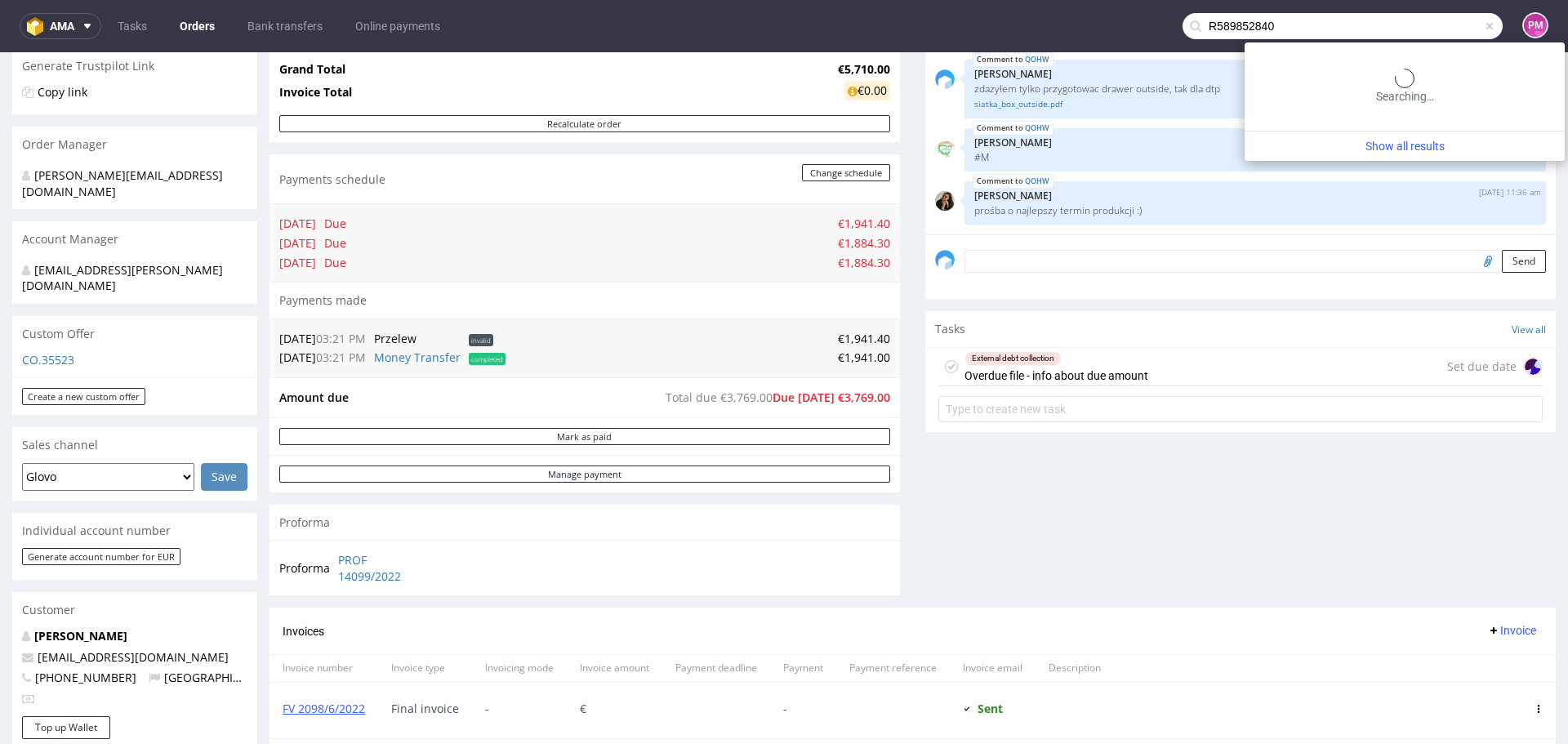
type input "R589852840"
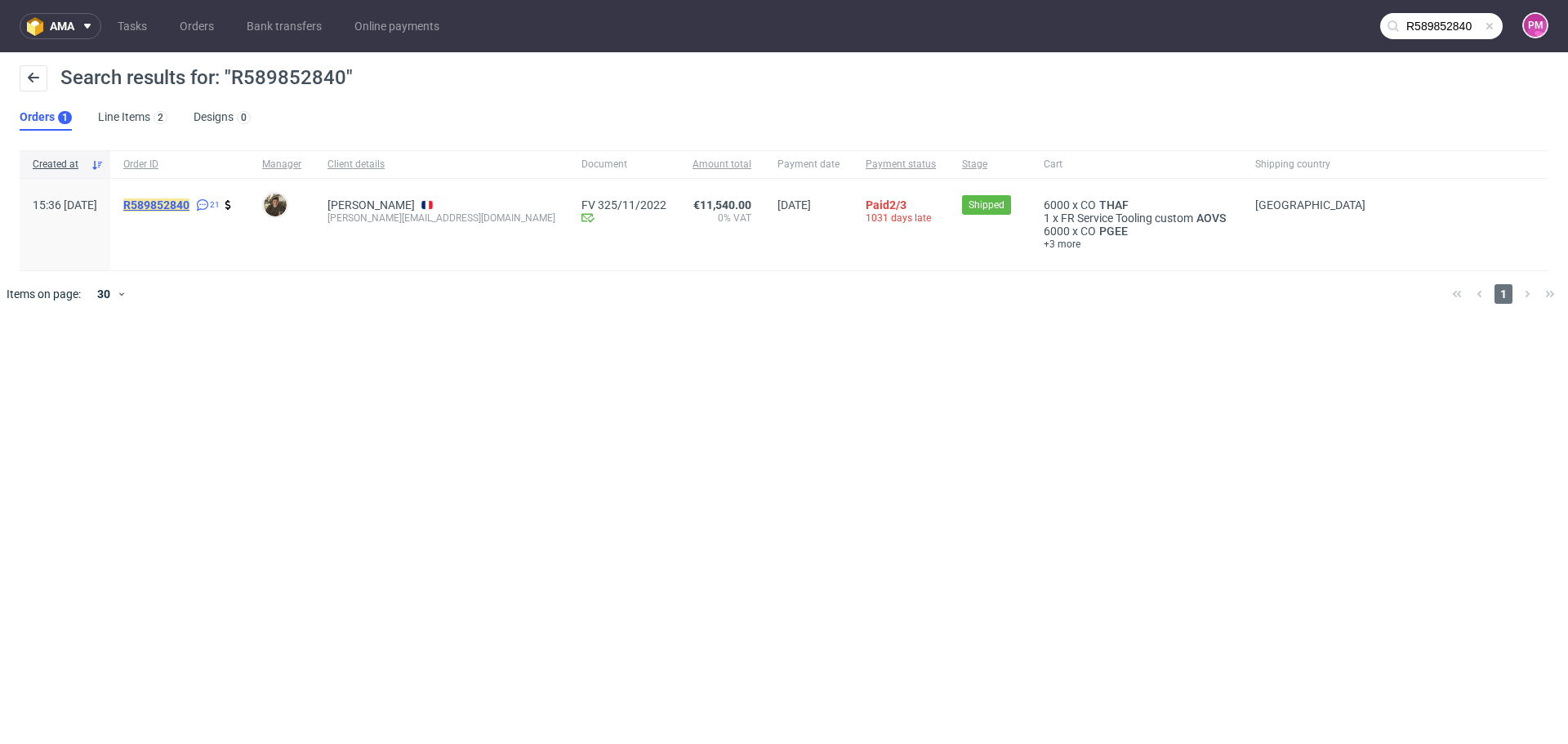
click at [190, 203] on mark "R589852840" at bounding box center [156, 205] width 66 height 13
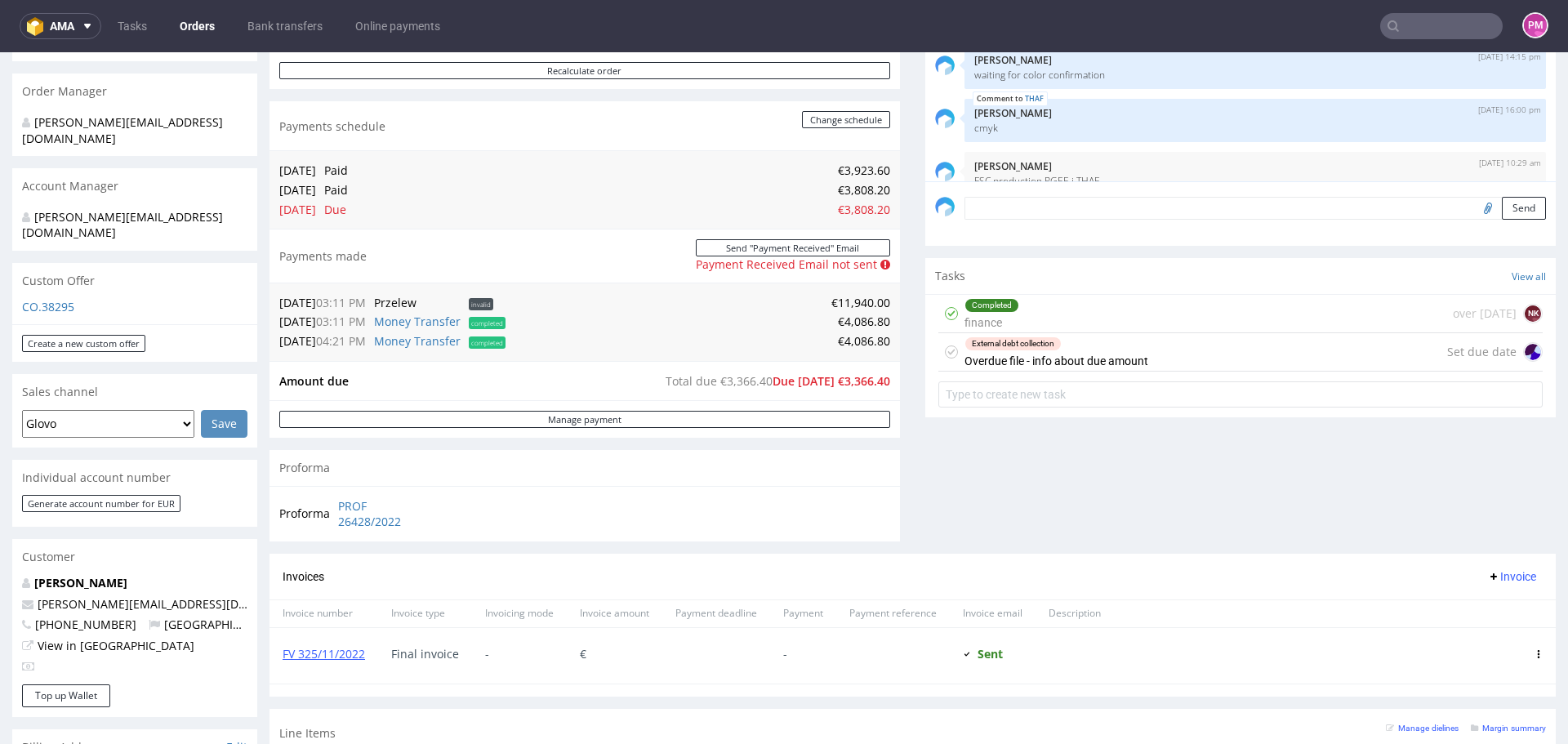
scroll to position [408, 0]
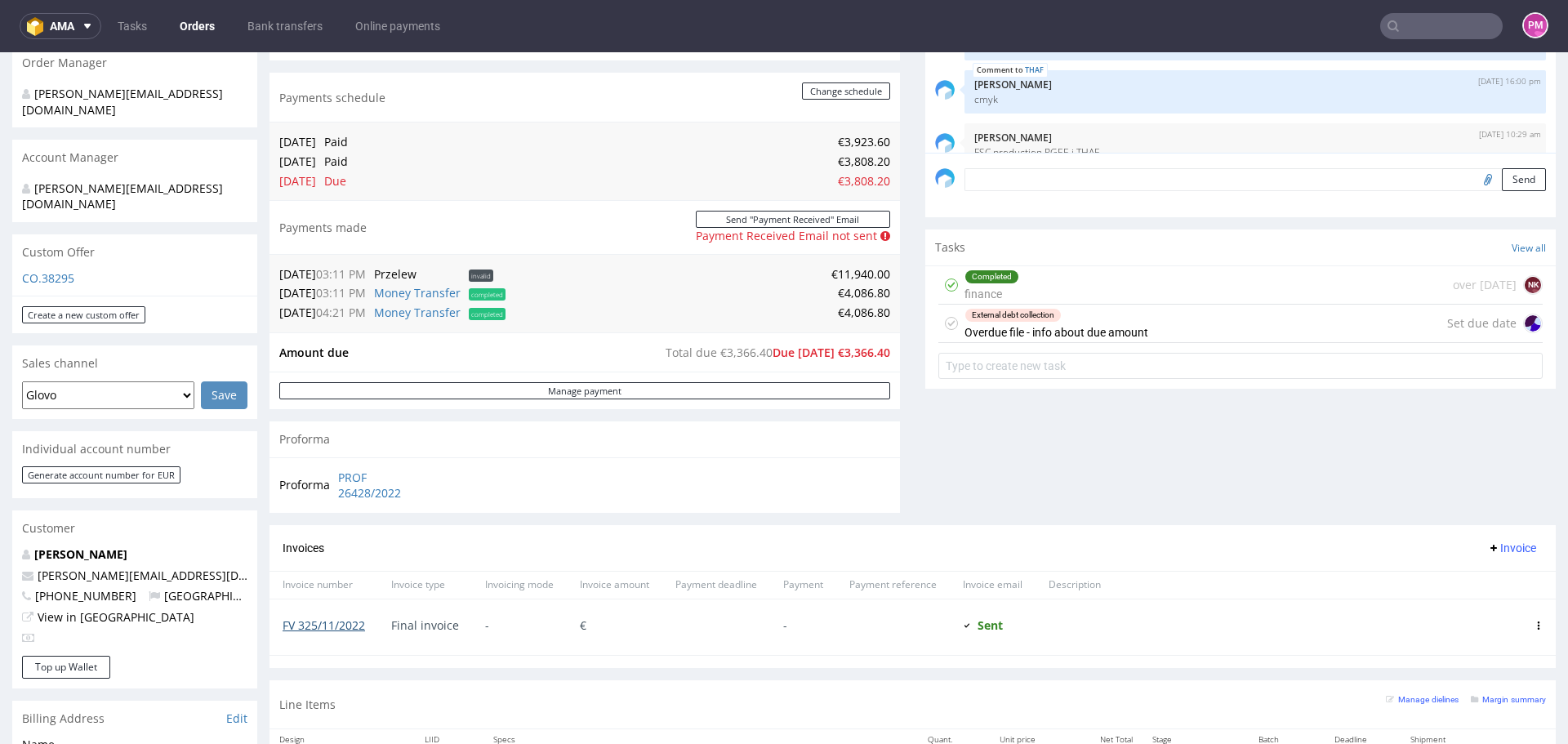
click at [343, 621] on link "FV 325/11/2022" at bounding box center [323, 625] width 82 height 16
click at [392, 292] on link "Money Transfer" at bounding box center [417, 293] width 87 height 16
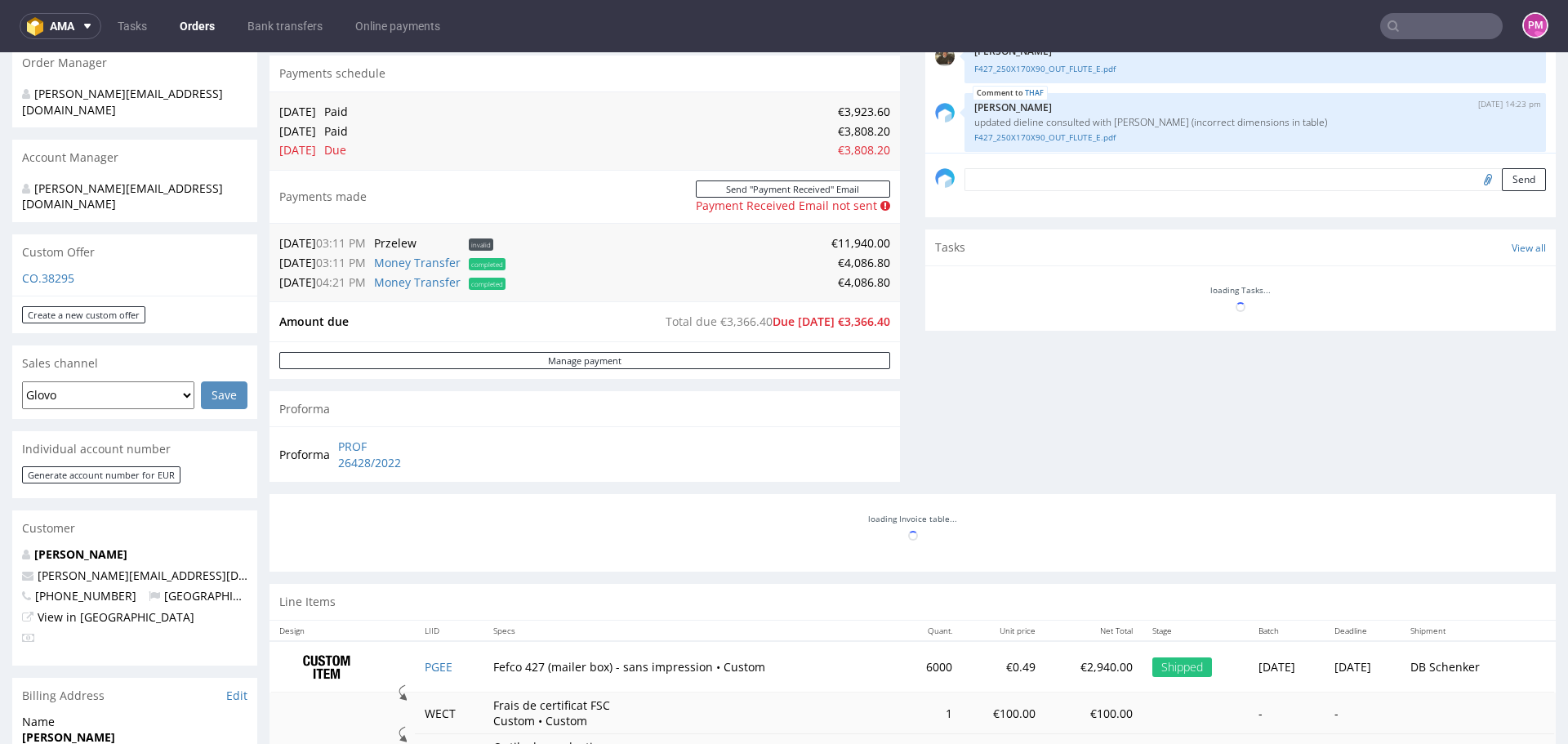
scroll to position [1067, 0]
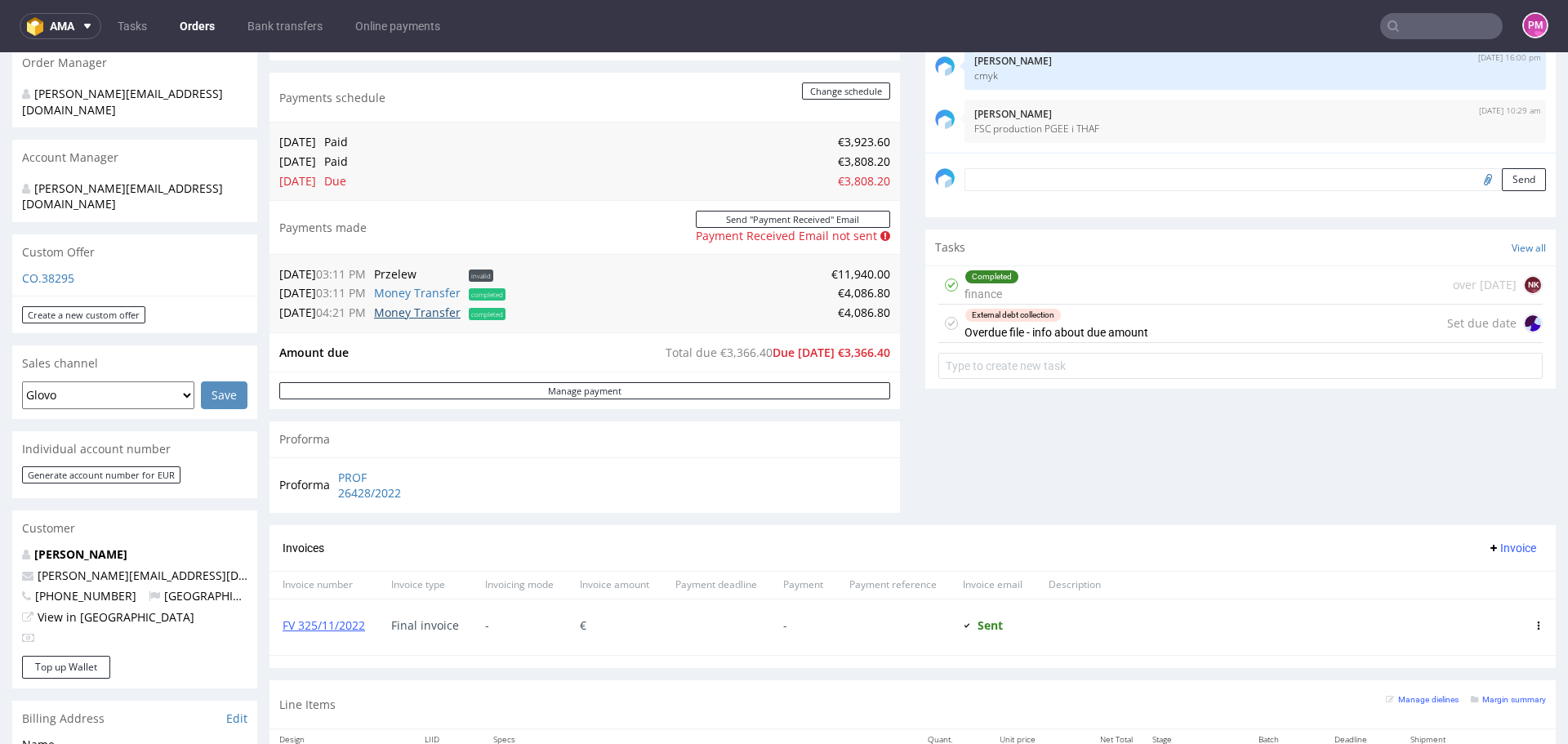
click at [402, 314] on link "Money Transfer" at bounding box center [417, 313] width 87 height 16
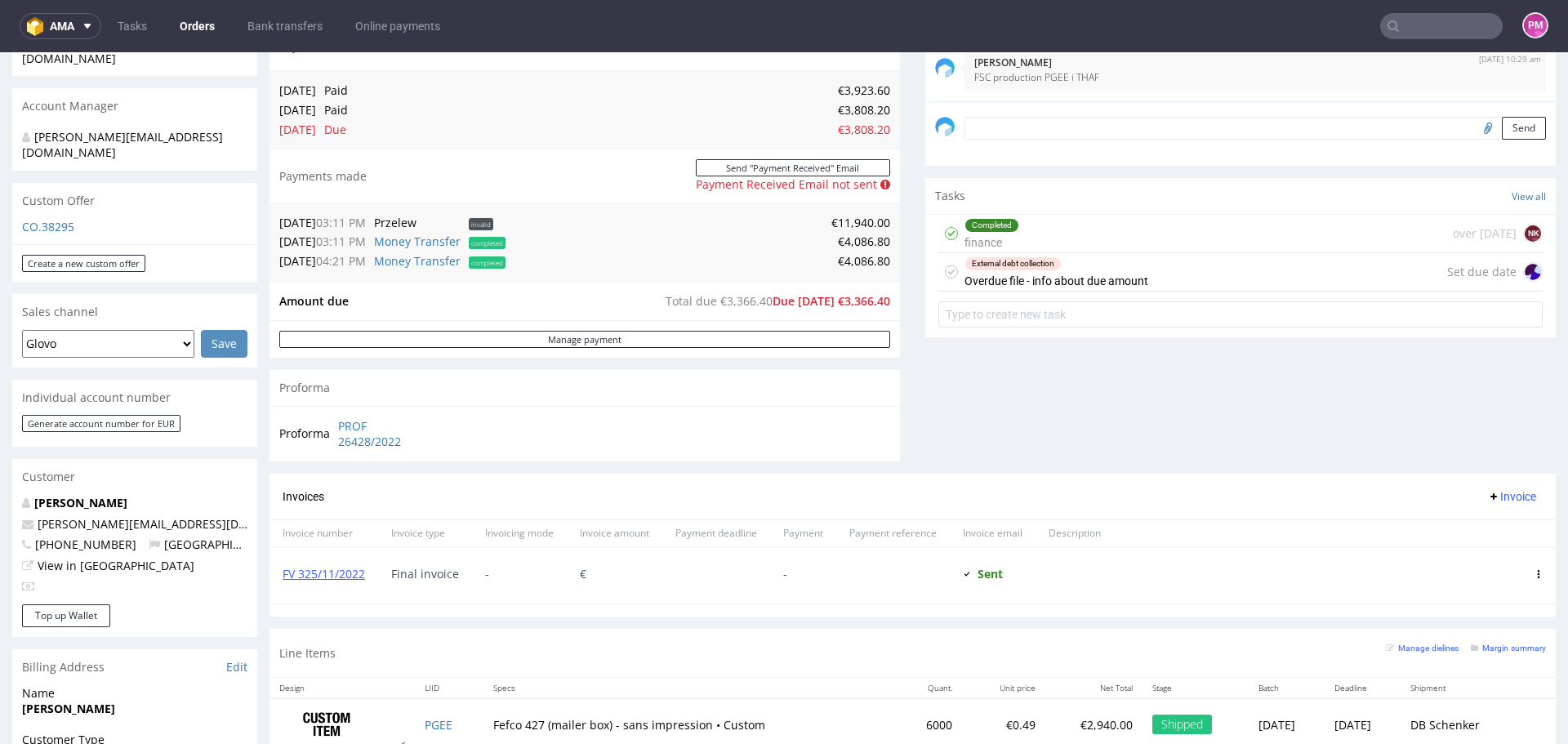
scroll to position [497, 0]
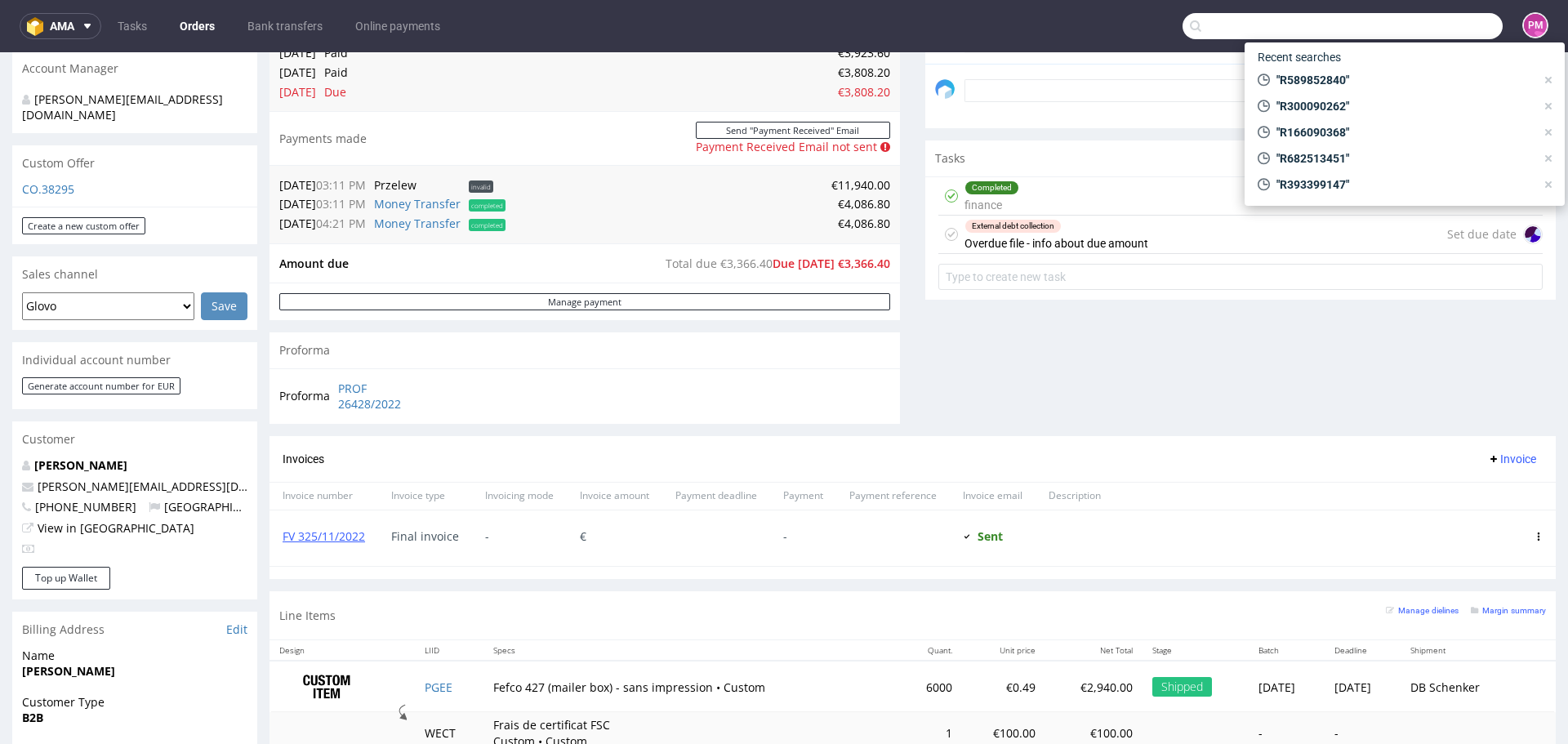
click at [1407, 25] on input "text" at bounding box center [1342, 26] width 320 height 26
paste input "R807773904"
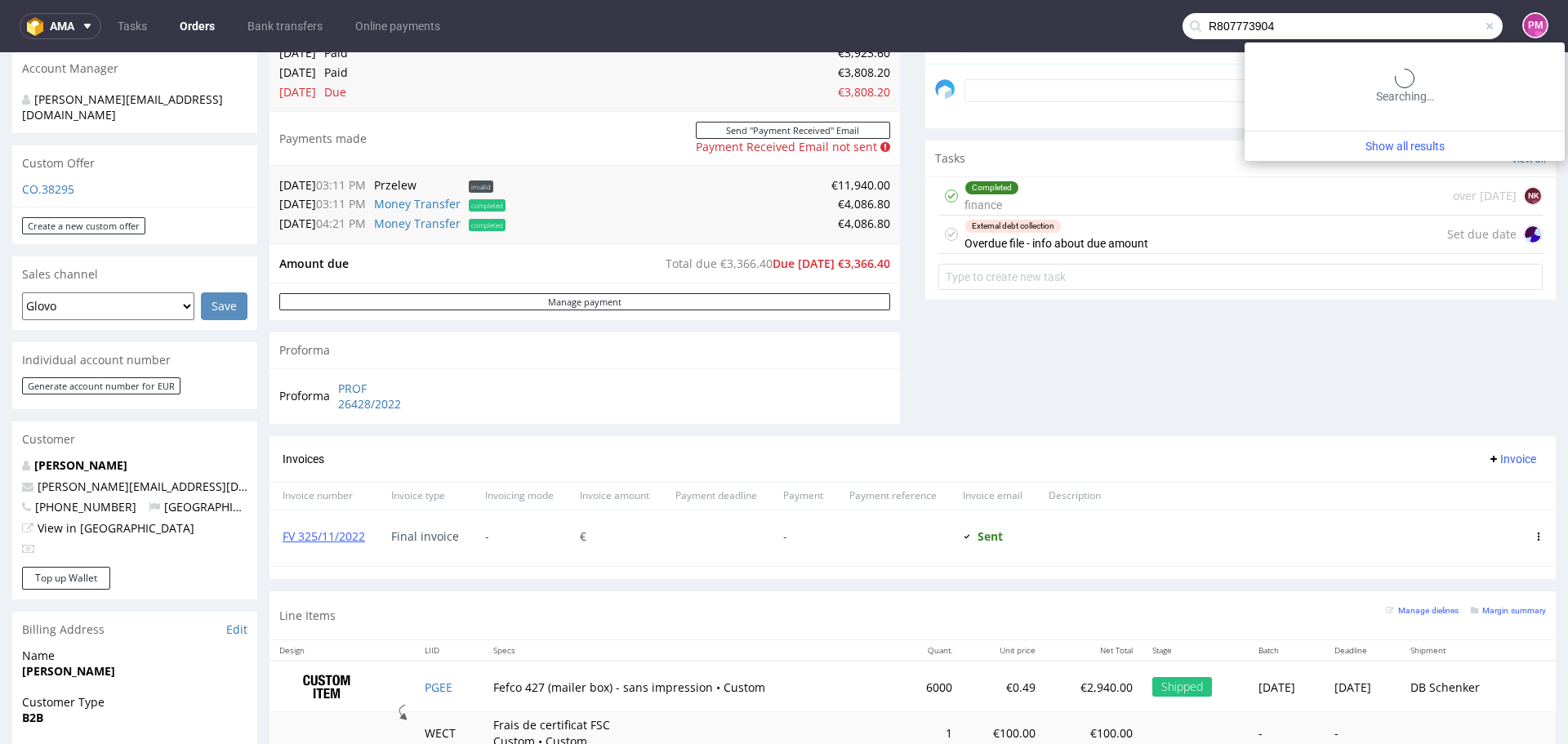
type input "R807773904"
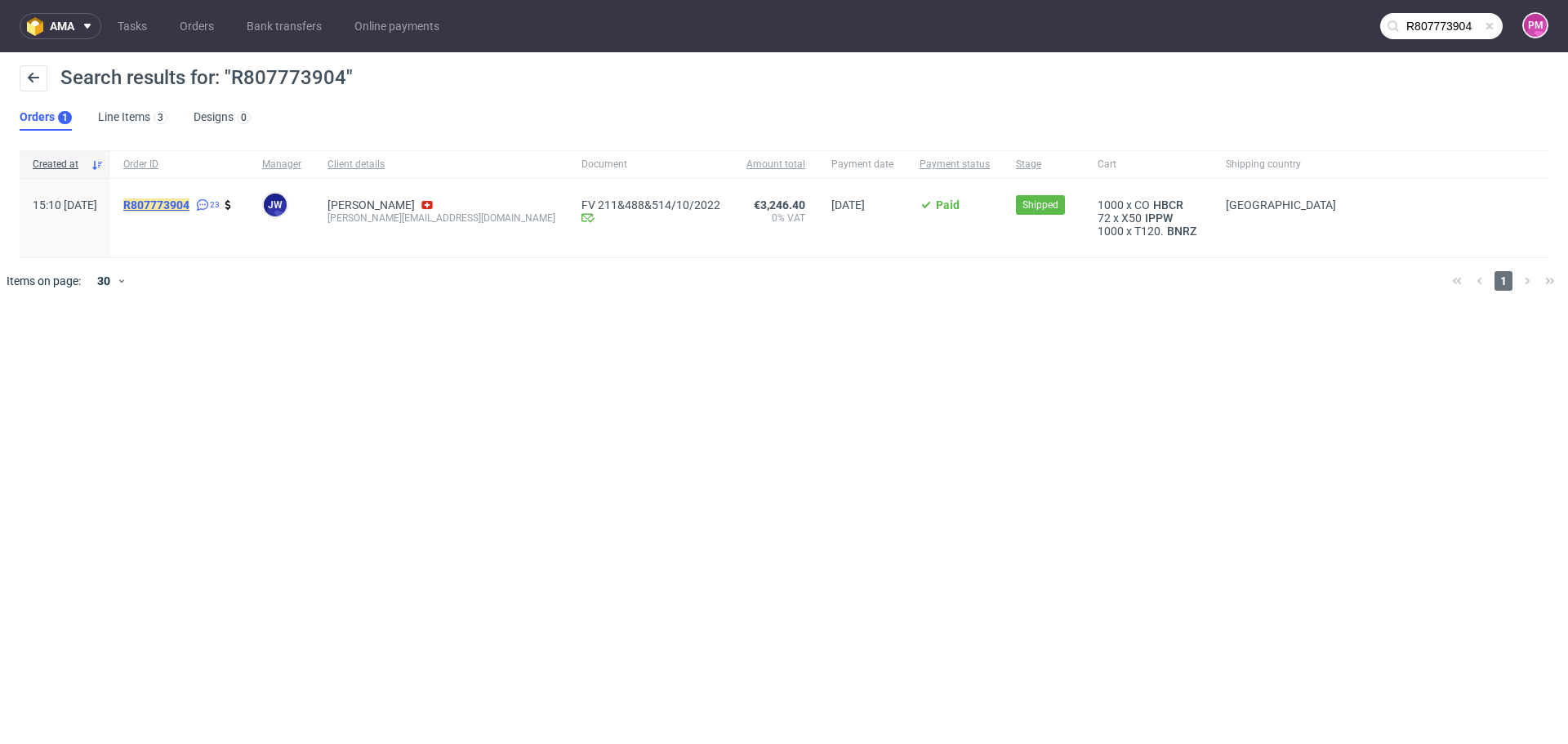
click at [190, 203] on mark "R807773904" at bounding box center [156, 205] width 66 height 13
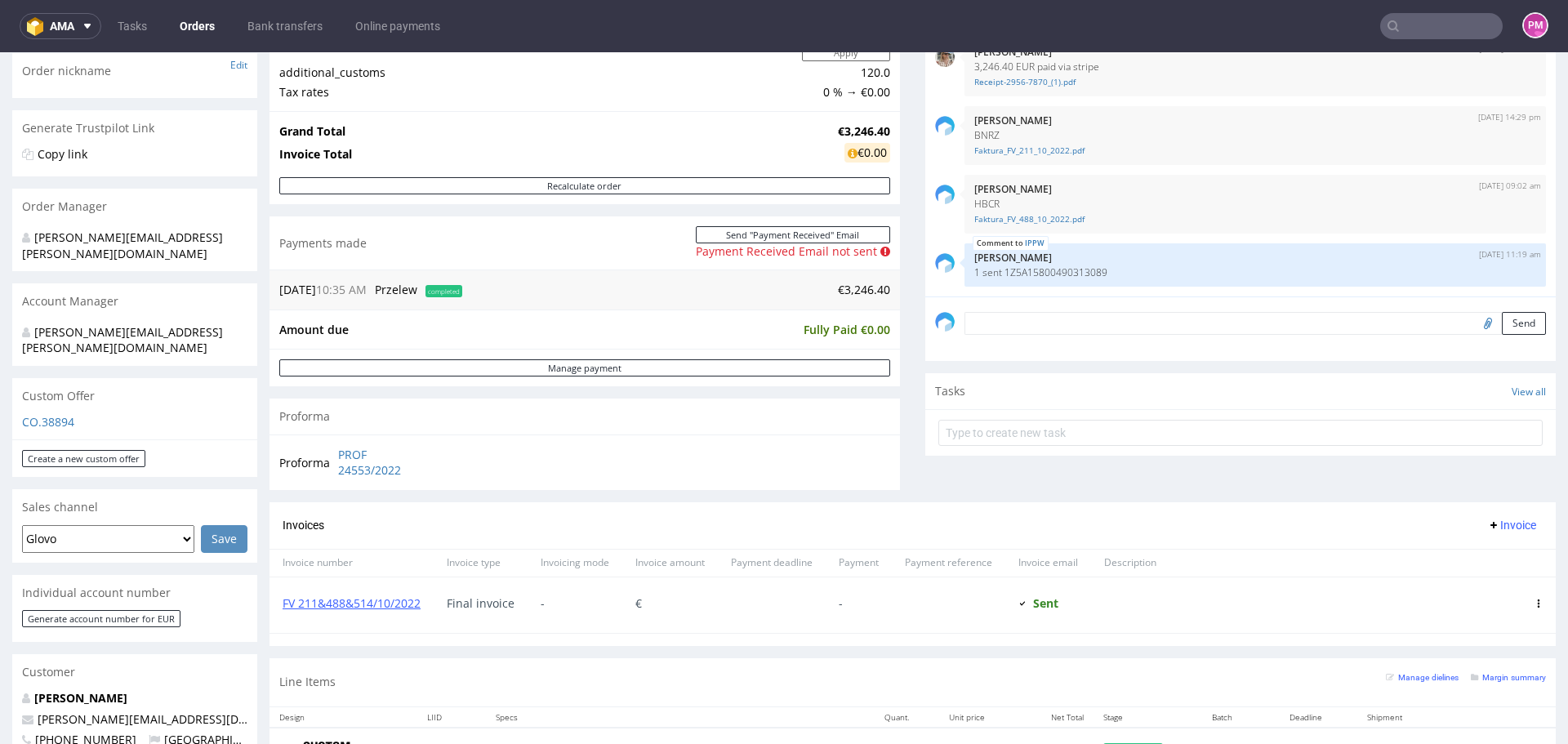
scroll to position [327, 0]
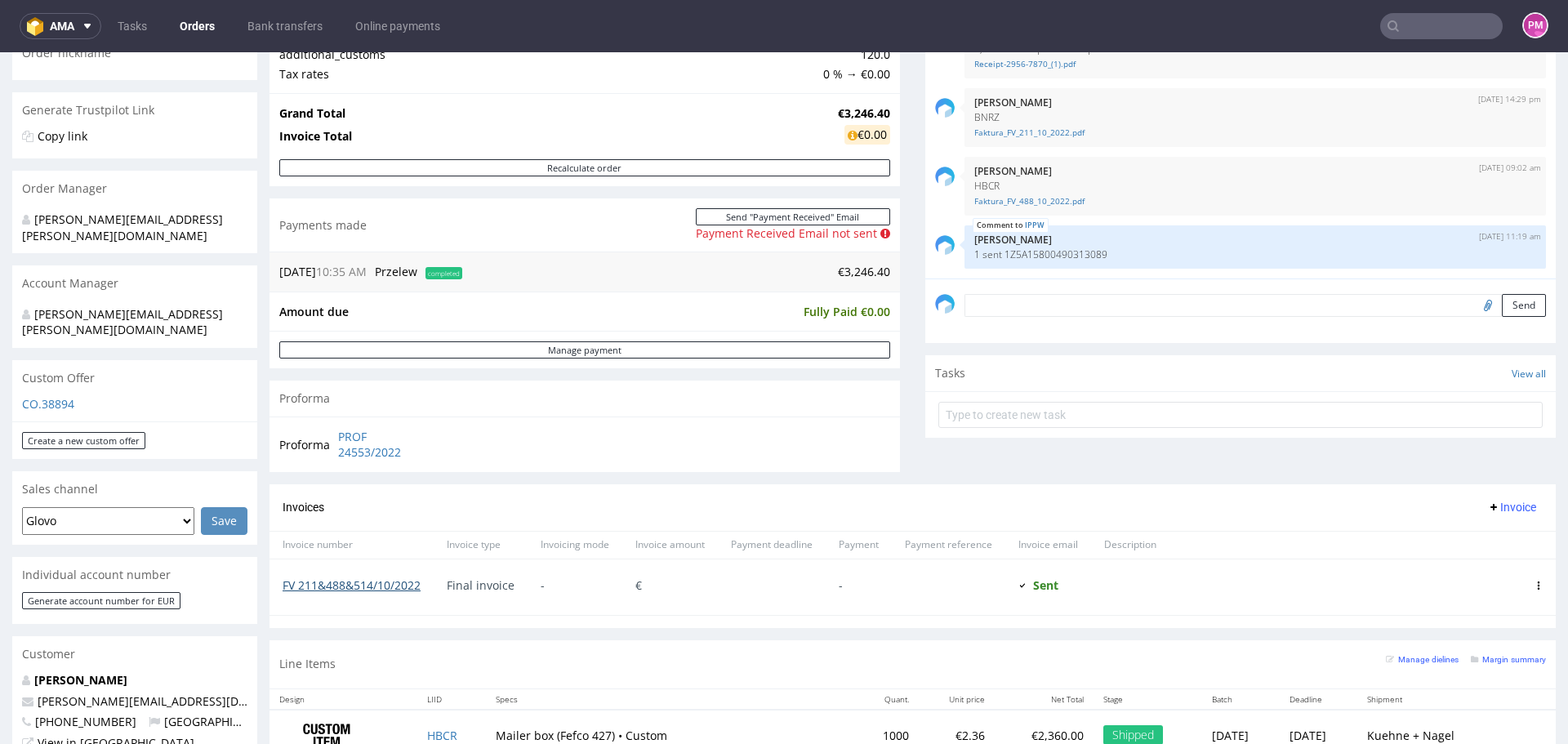
click at [365, 584] on link "FV 211&488&514/10/2022" at bounding box center [352, 585] width 138 height 16
click at [446, 274] on span "completed" at bounding box center [443, 273] width 36 height 12
click at [447, 274] on span "completed" at bounding box center [443, 273] width 36 height 12
click at [591, 348] on link "Manage payment" at bounding box center [585, 349] width 611 height 17
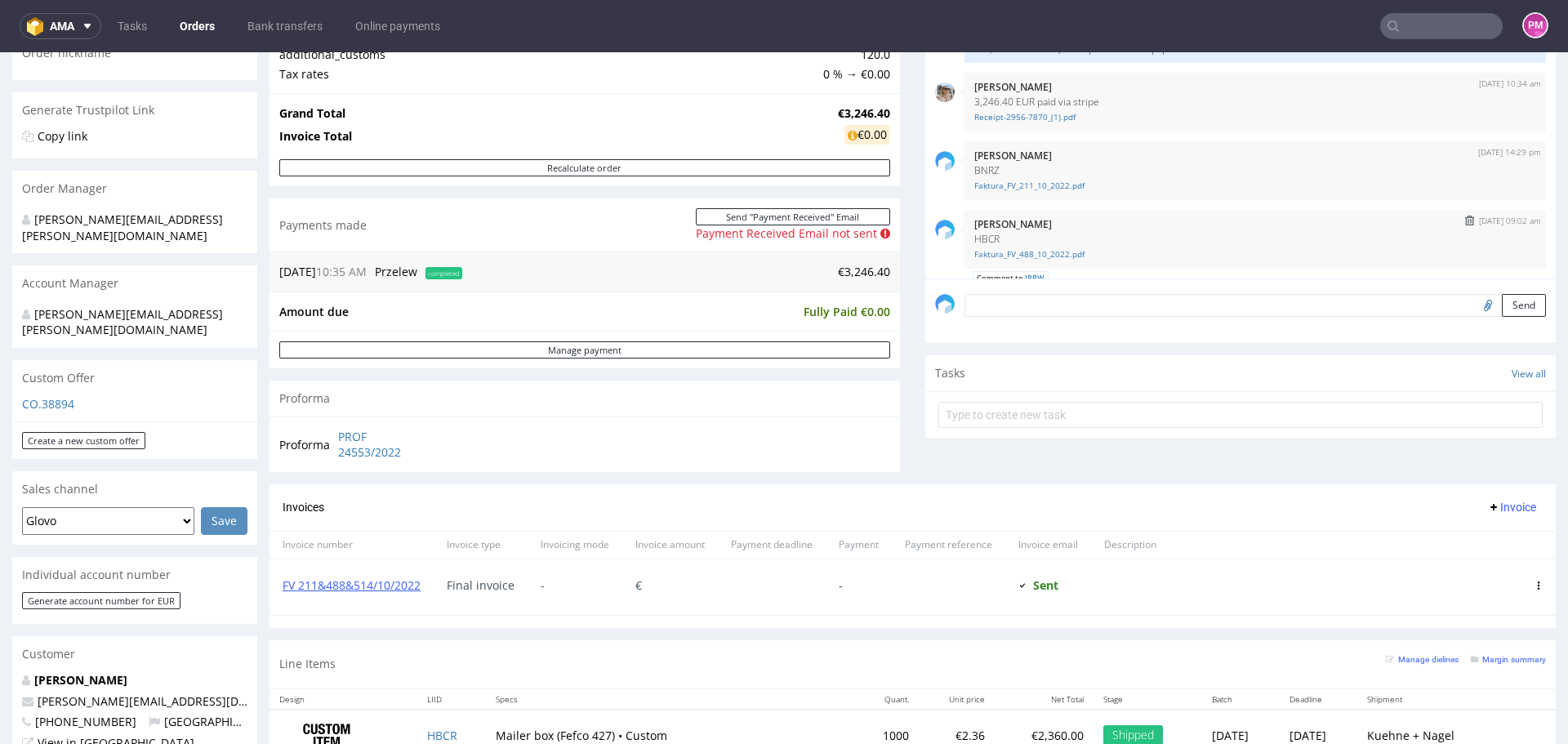
scroll to position [1322, 0]
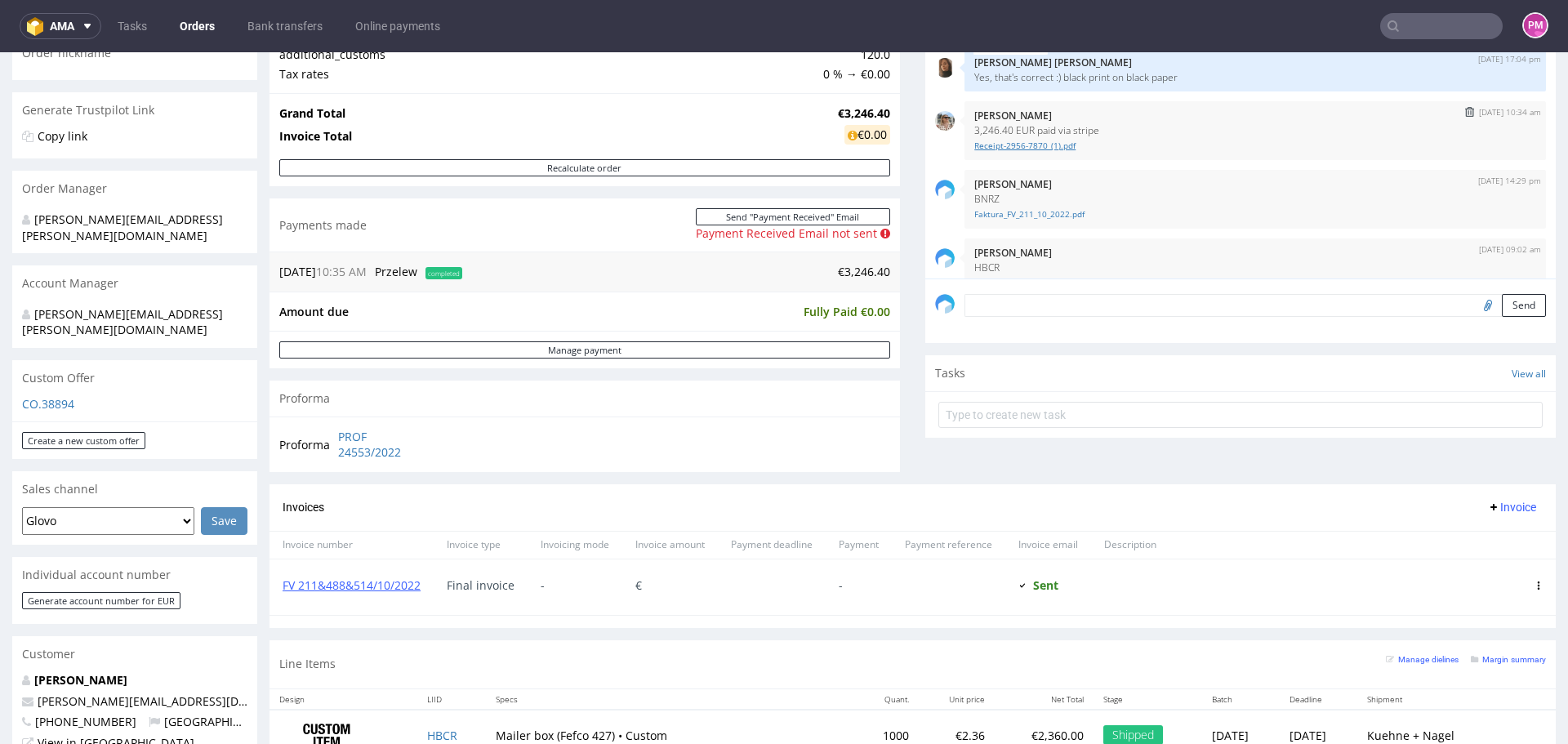
click at [990, 143] on link "Receipt-2956-7870_(1).pdf" at bounding box center [1255, 146] width 562 height 12
click at [1398, 30] on input "text" at bounding box center [1441, 26] width 122 height 26
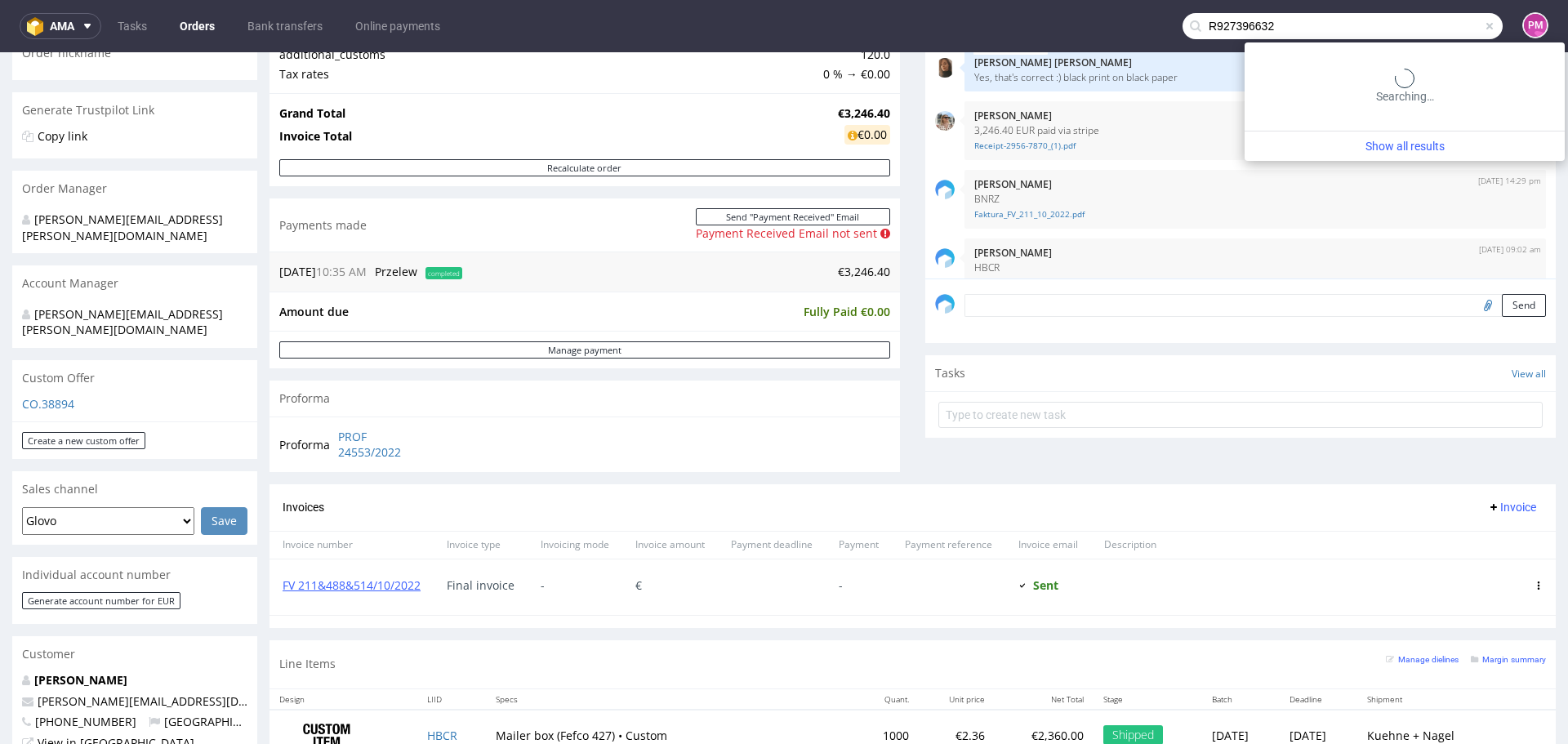
type input "R927396632"
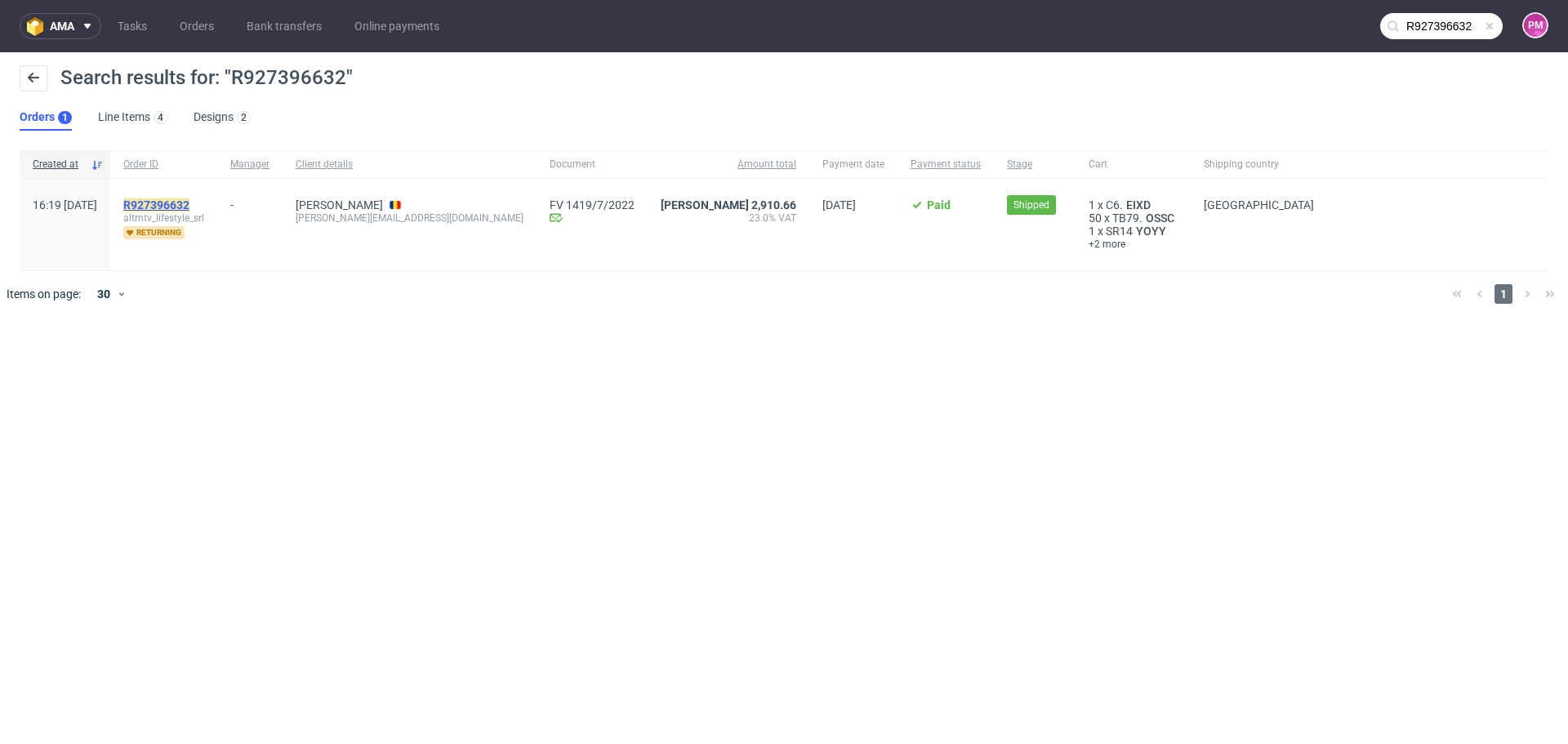
click at [190, 203] on mark "R927396632" at bounding box center [156, 205] width 66 height 13
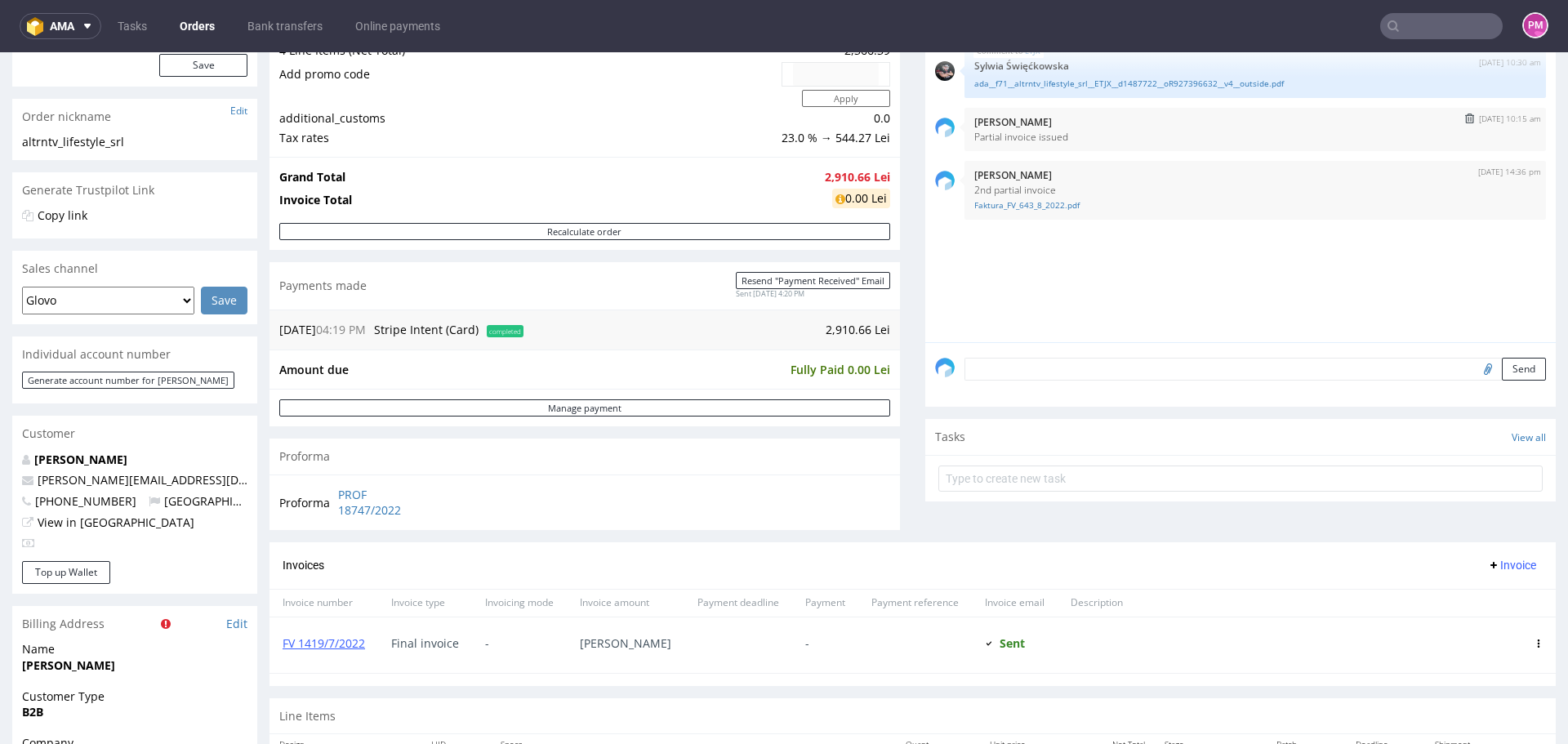
scroll to position [327, 0]
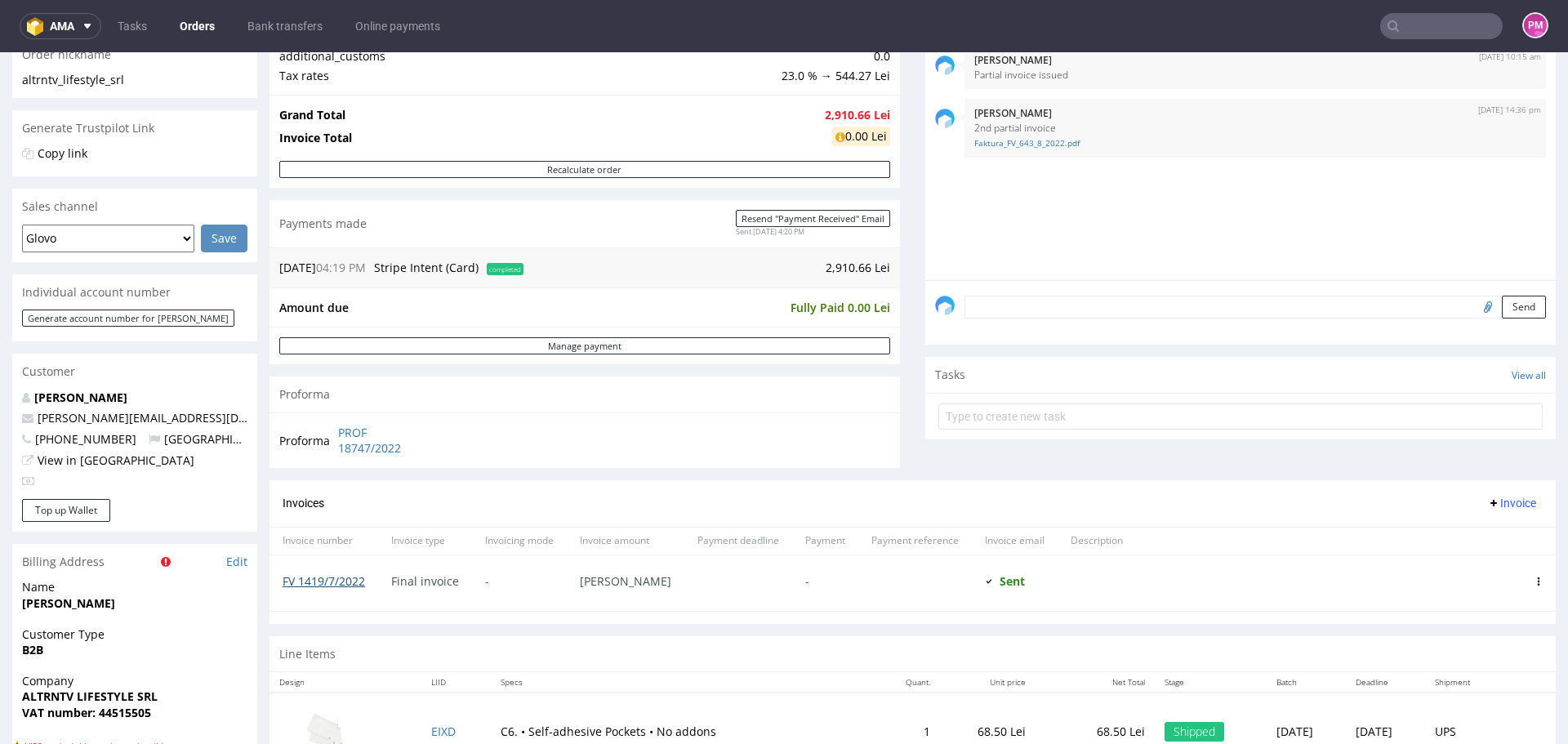
click at [308, 580] on link "FV 1419/7/2022" at bounding box center [323, 581] width 82 height 16
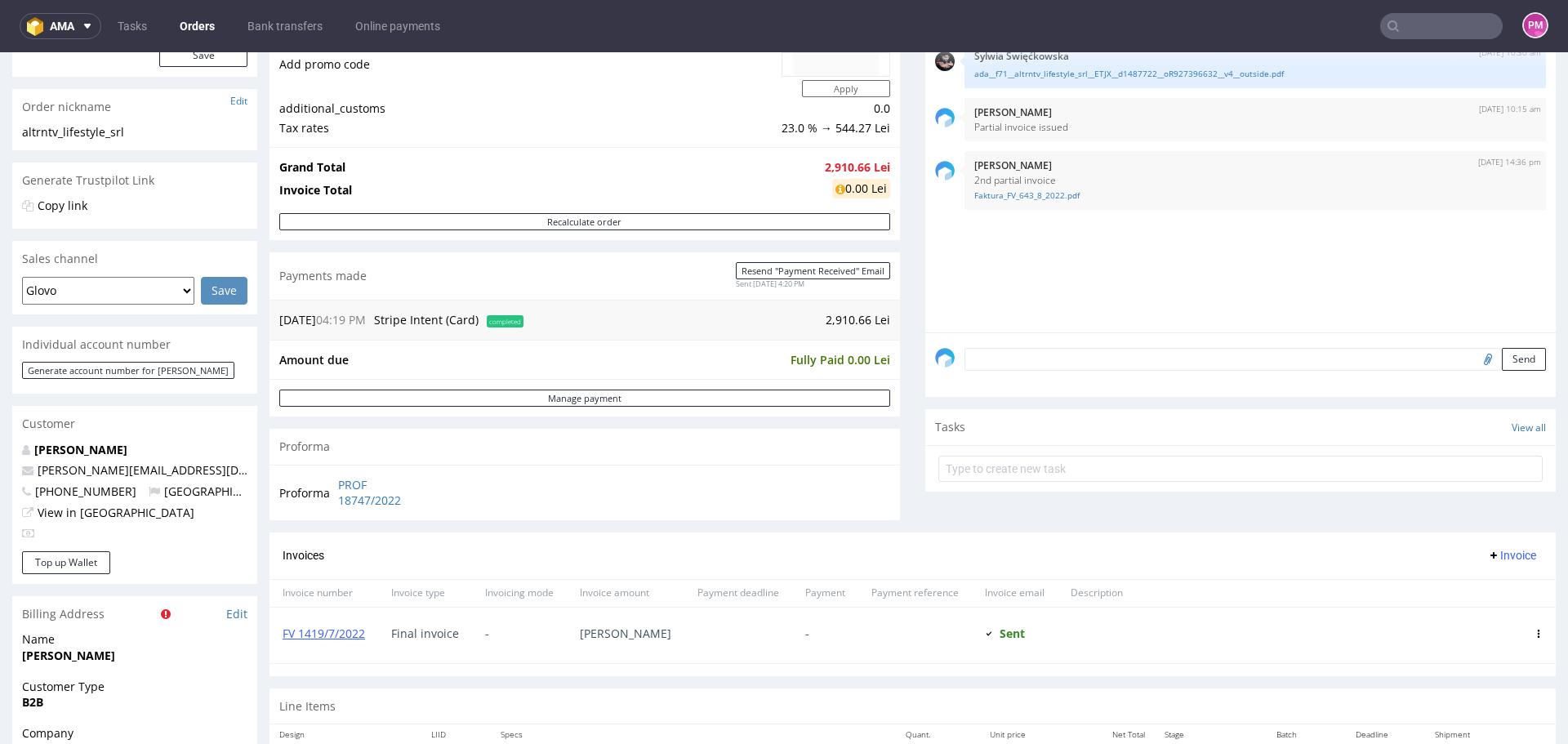
scroll to position [245, 0]
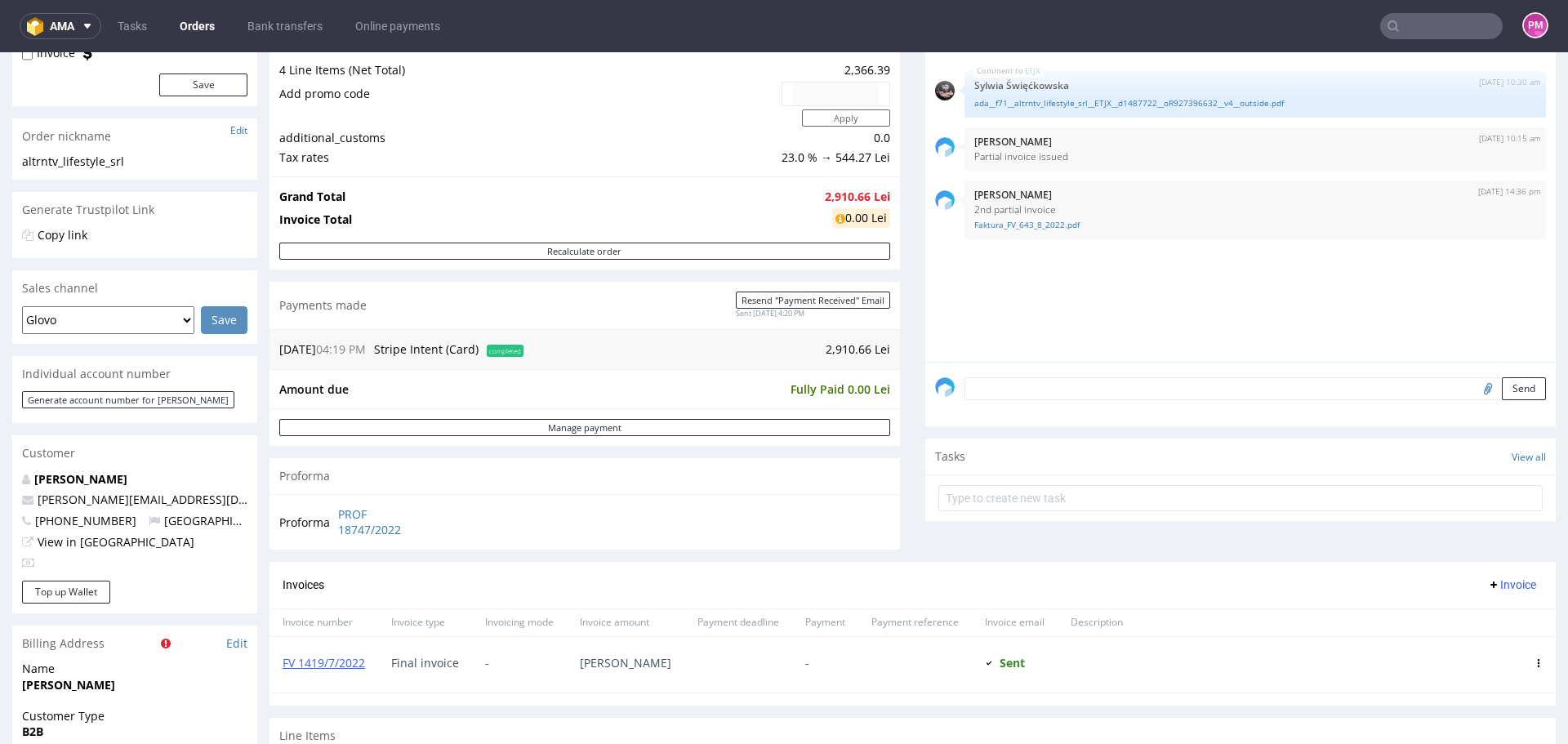
click at [415, 352] on span "Stripe Intent (Card)" at bounding box center [426, 349] width 105 height 16
click at [833, 353] on td "2,910.66 Lei" at bounding box center [708, 349] width 362 height 19
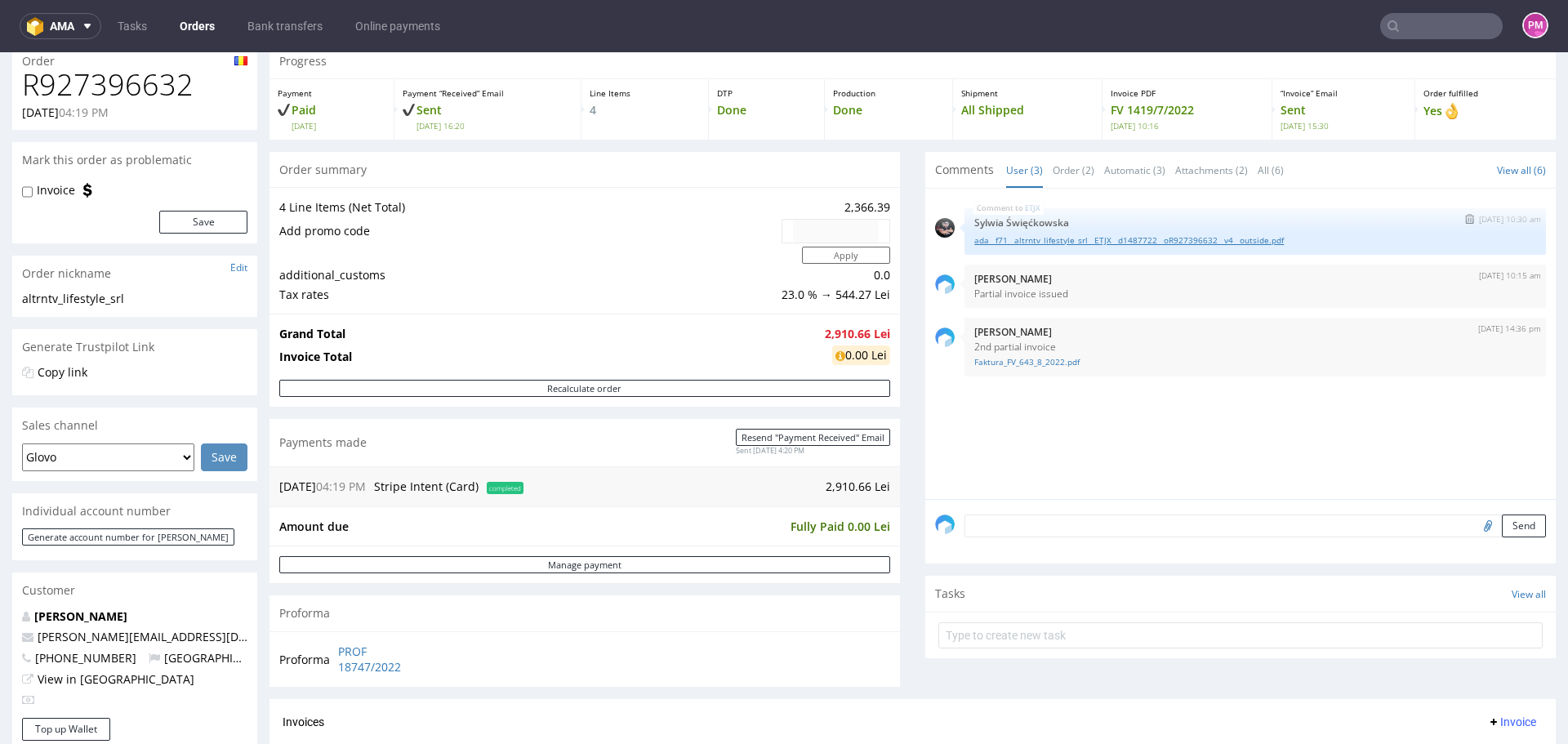
scroll to position [81, 0]
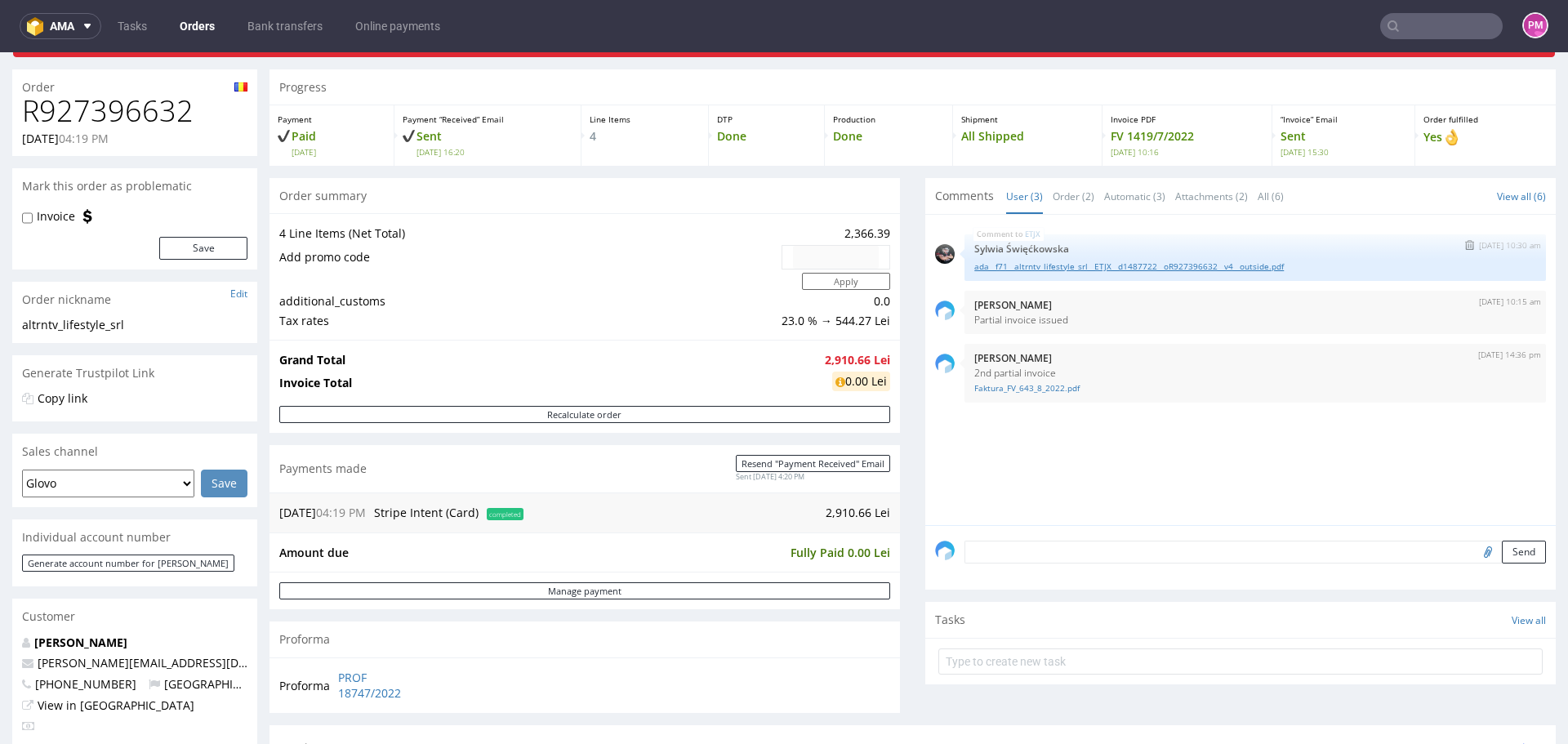
click at [1113, 266] on link "ada__f71__altrntv_lifestyle_srl__ETJX__d1487722__oR927396632__v4__outside.pdf" at bounding box center [1255, 267] width 562 height 12
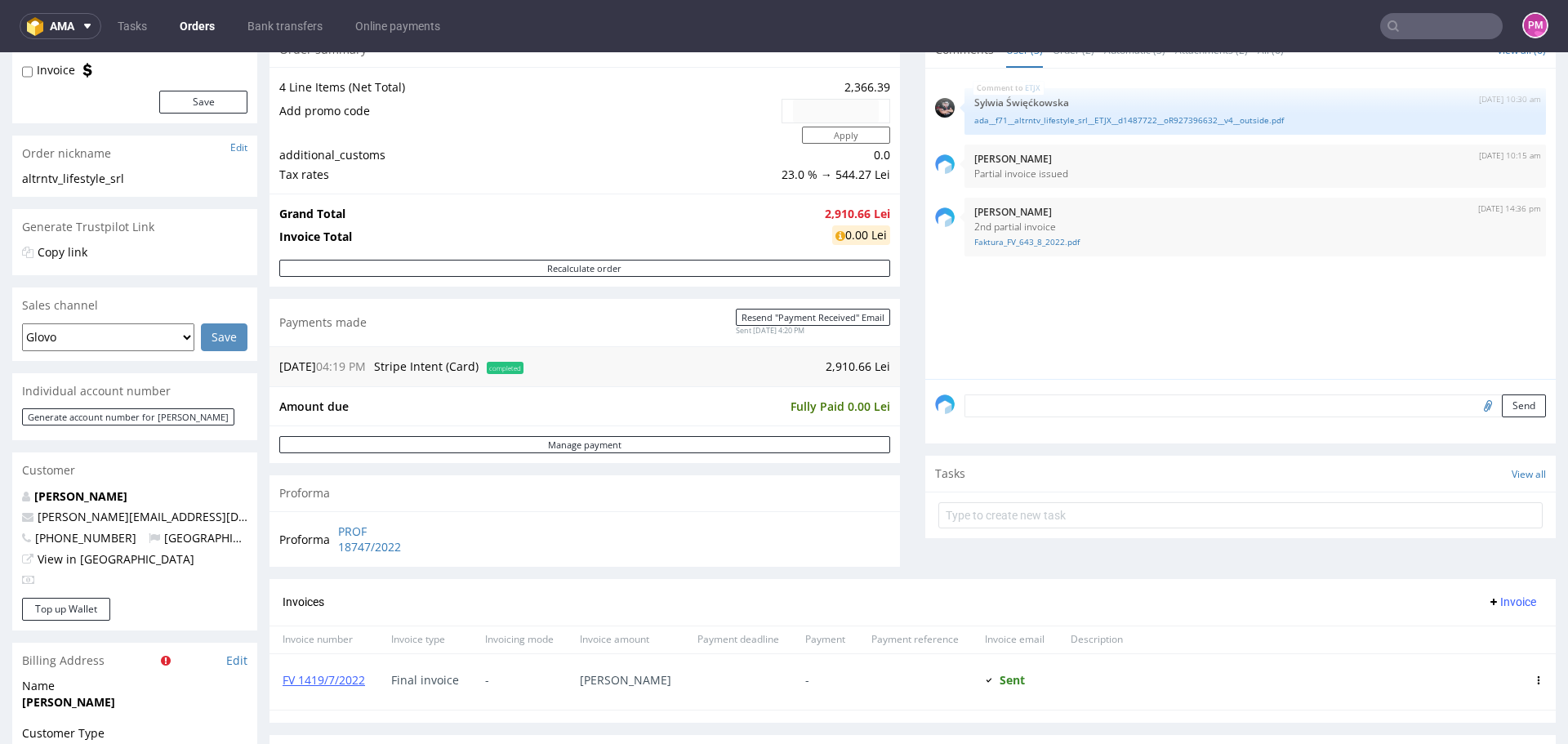
scroll to position [245, 0]
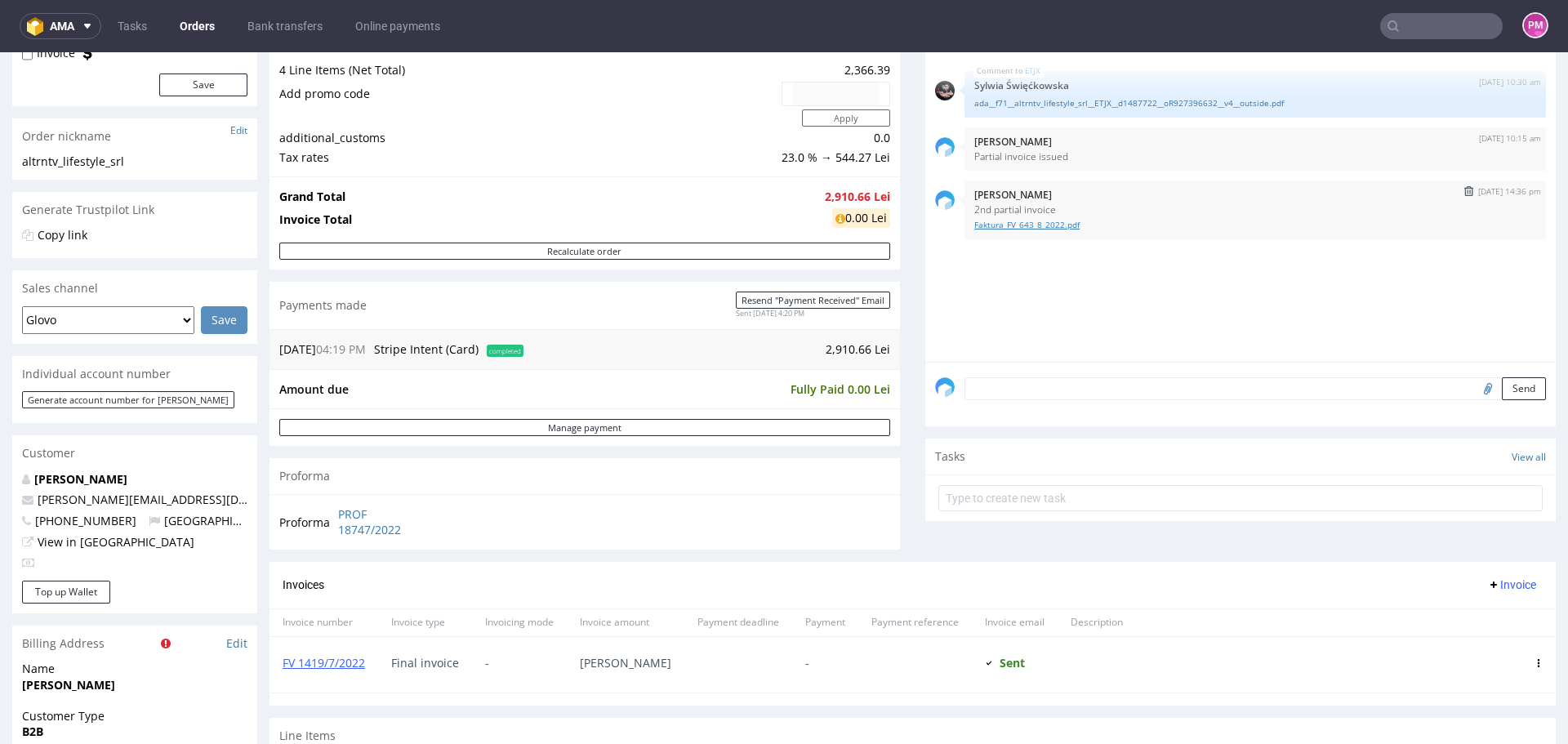
click at [1019, 224] on link "Faktura_FV_643_8_2022.pdf" at bounding box center [1255, 225] width 562 height 12
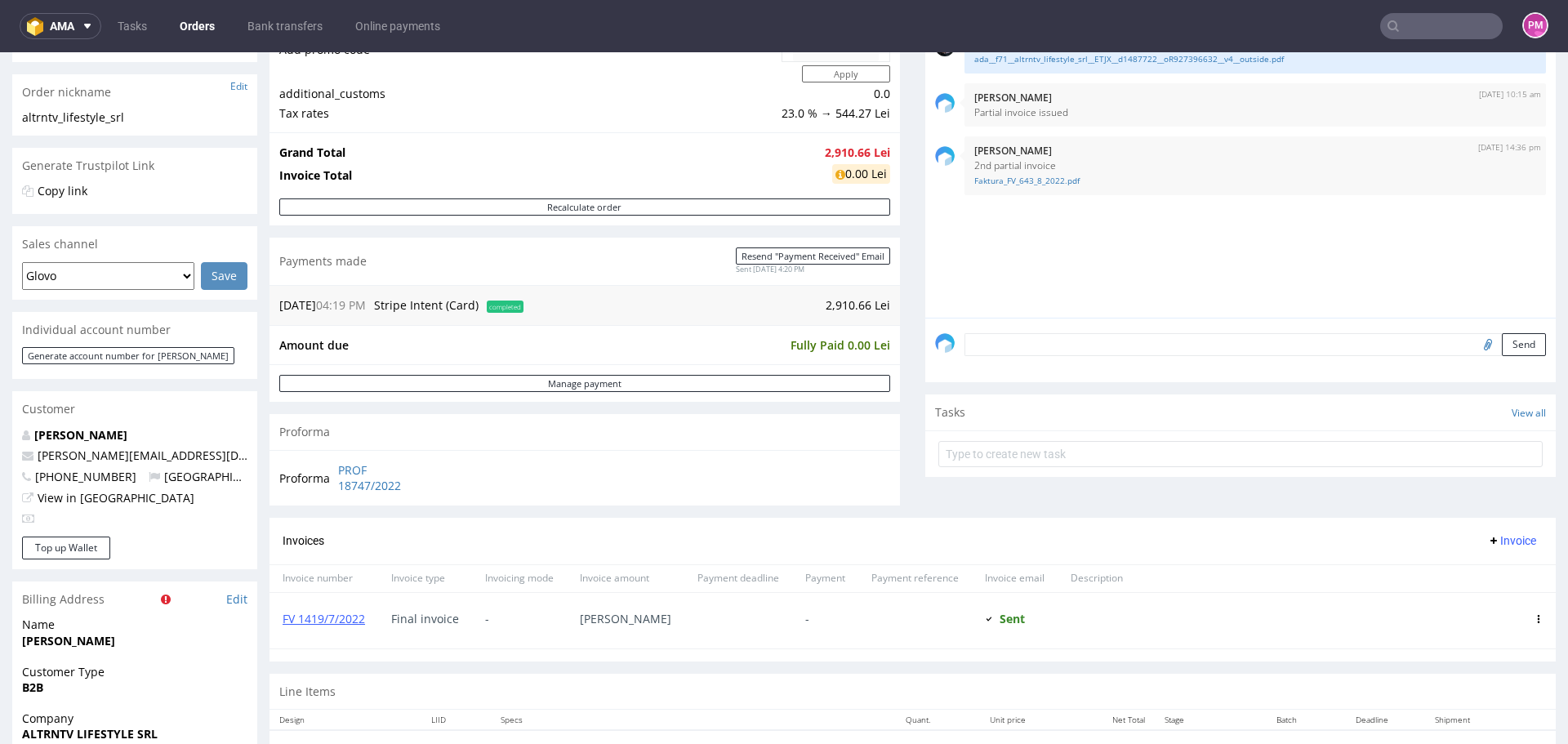
scroll to position [327, 0]
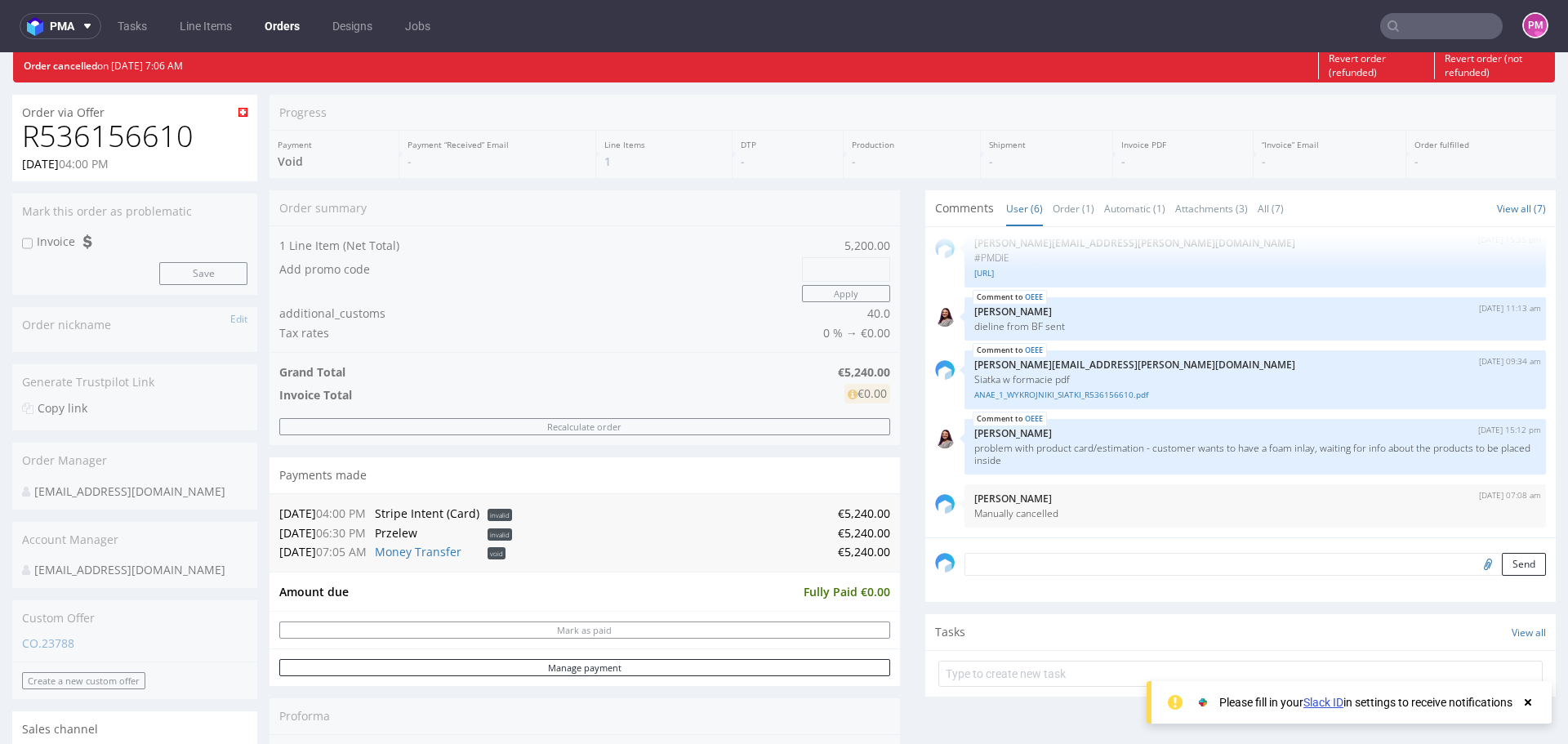
scroll to position [81, 0]
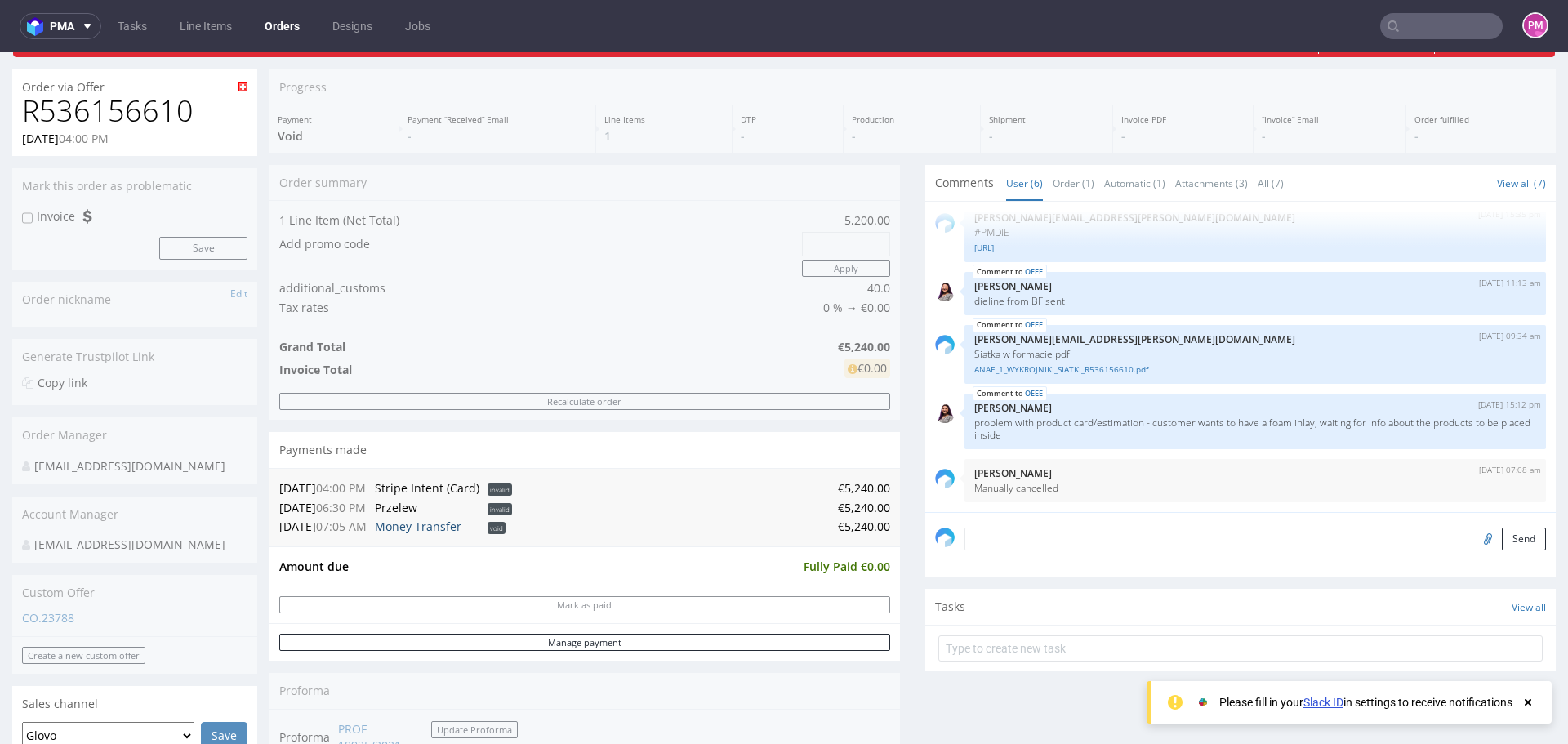
click at [407, 527] on link "Money Transfer" at bounding box center [418, 526] width 87 height 16
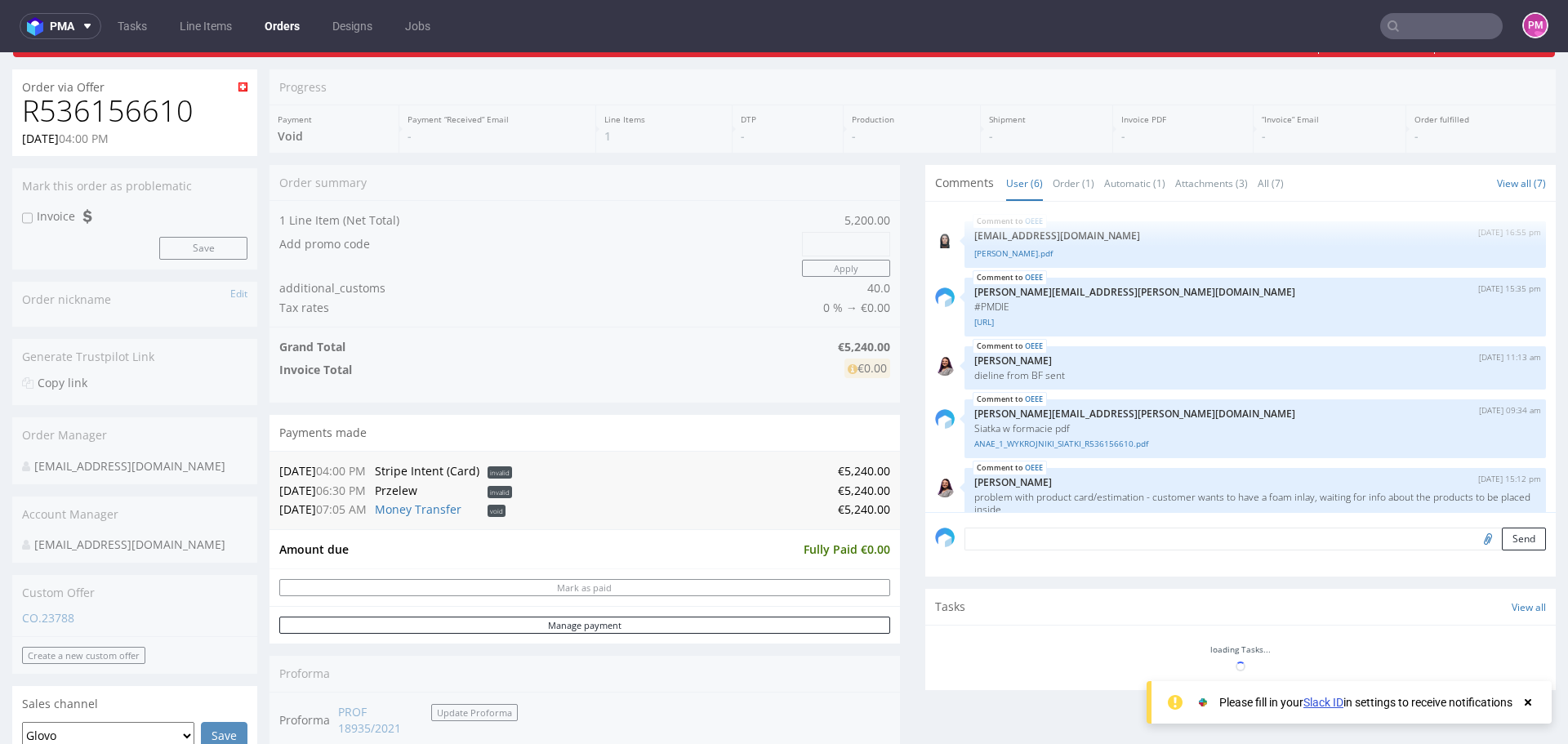
scroll to position [74, 0]
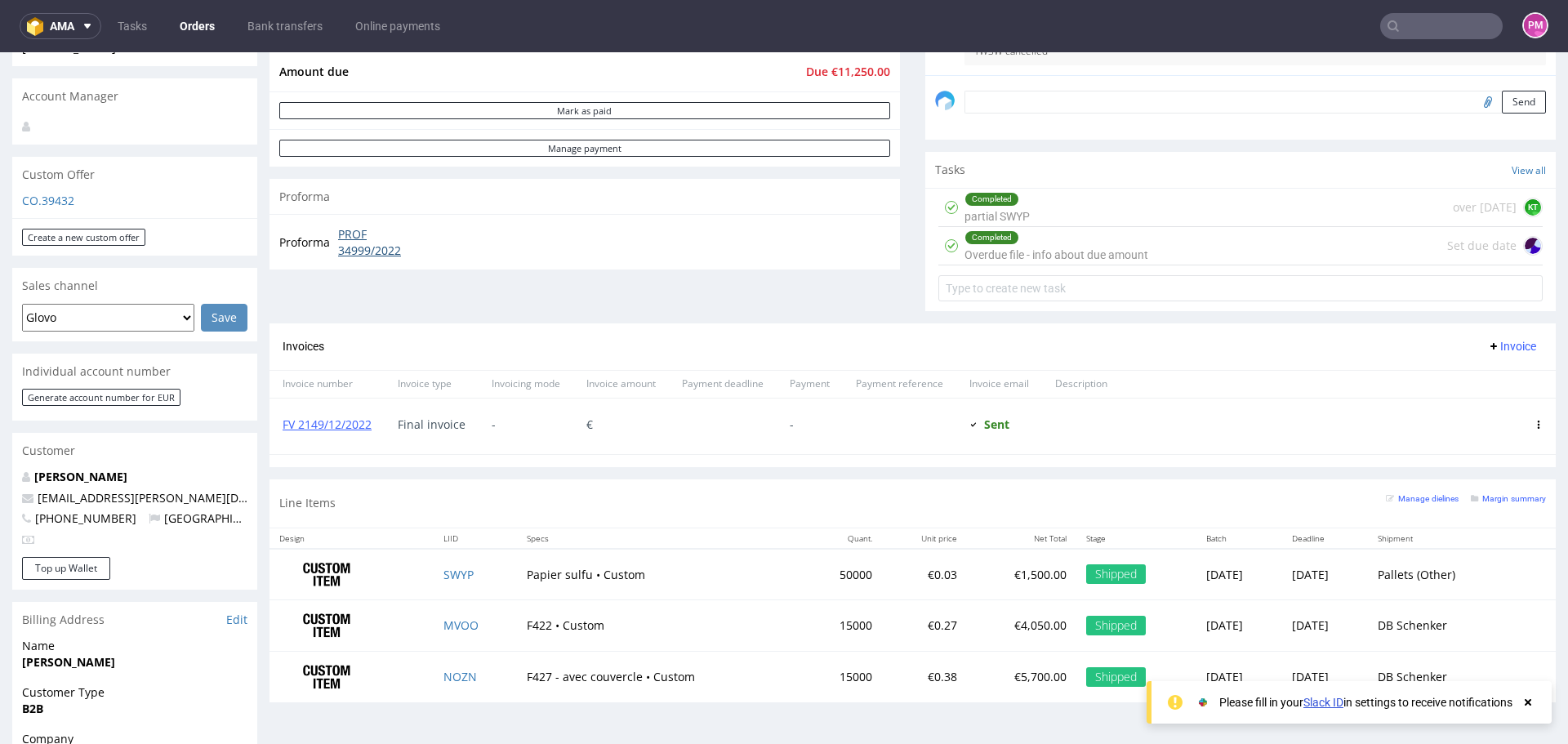
scroll to position [490, 0]
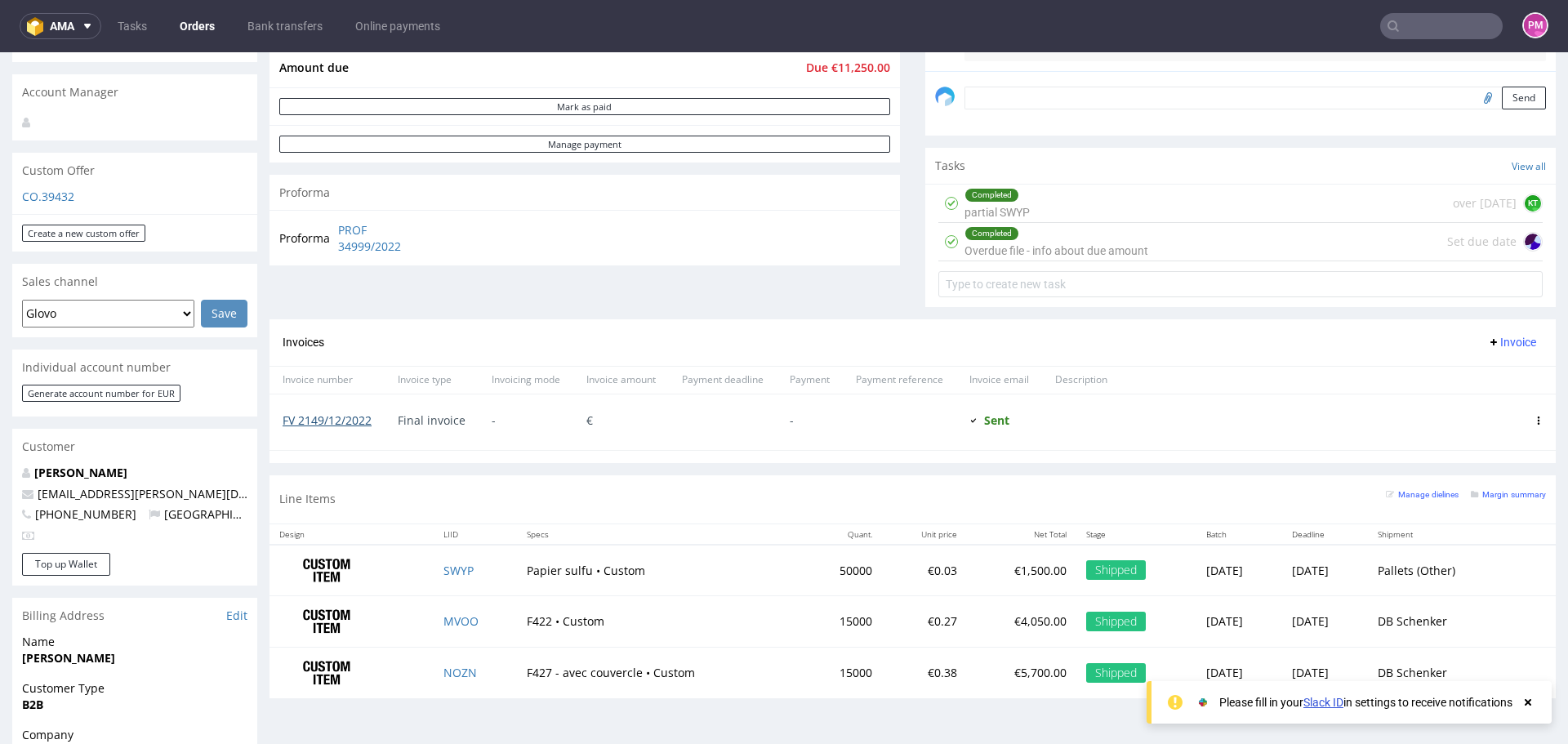
click at [323, 415] on link "FV 2149/12/2022" at bounding box center [327, 421] width 89 height 16
